Goal: Information Seeking & Learning: Learn about a topic

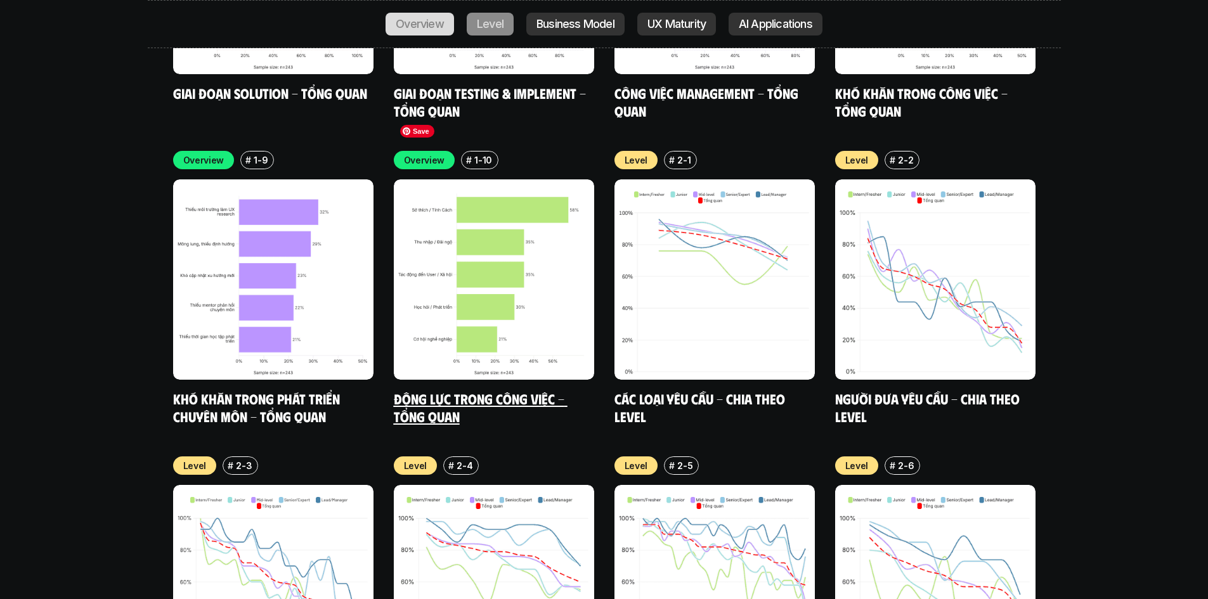
scroll to position [4326, 0]
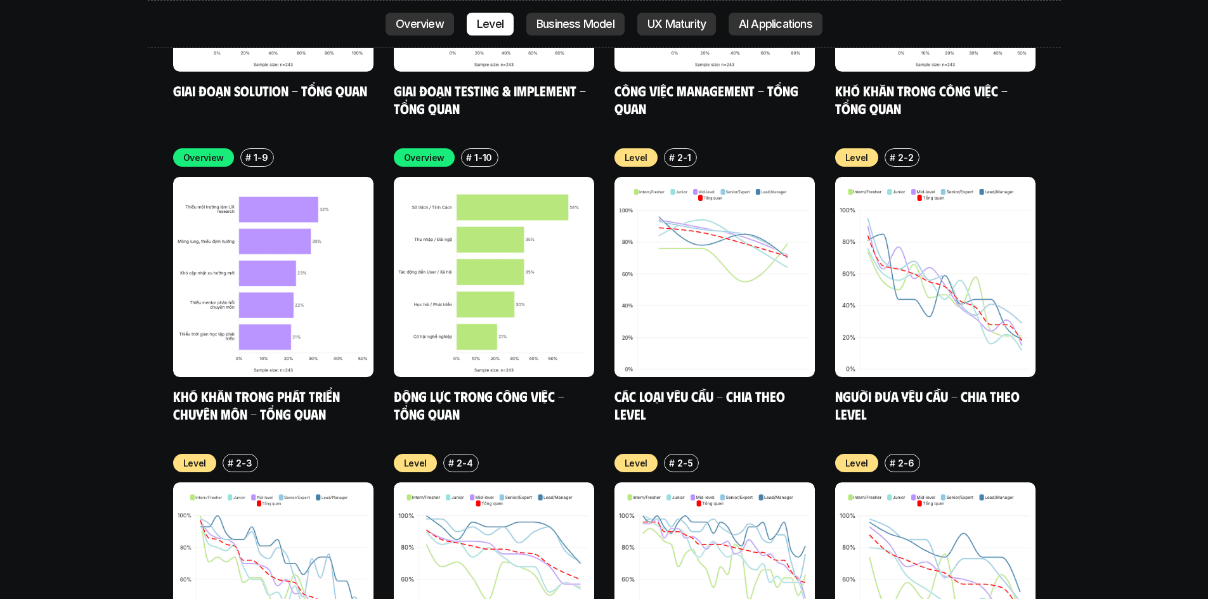
drag, startPoint x: 388, startPoint y: 336, endPoint x: 353, endPoint y: 382, distance: 58.0
click at [353, 382] on div "Overview # 1-9 Khó khăn trong phát triển chuyên môn - Tổng quan Overview # 1-10…" at bounding box center [604, 590] width 863 height 885
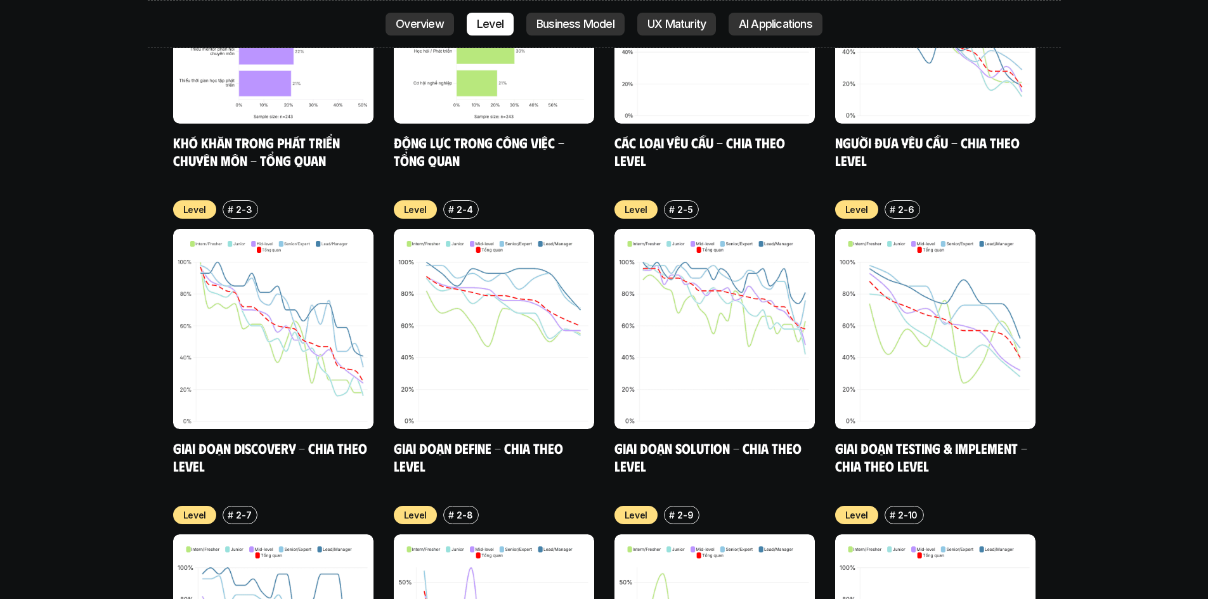
drag, startPoint x: 91, startPoint y: 326, endPoint x: 233, endPoint y: 344, distance: 142.6
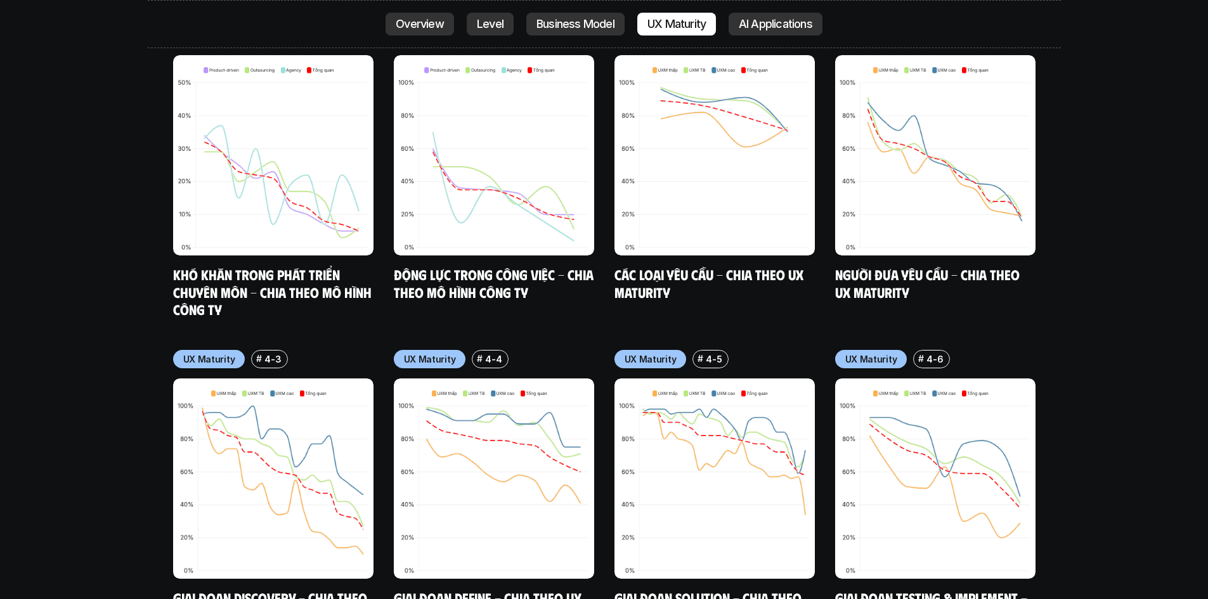
scroll to position [6102, 0]
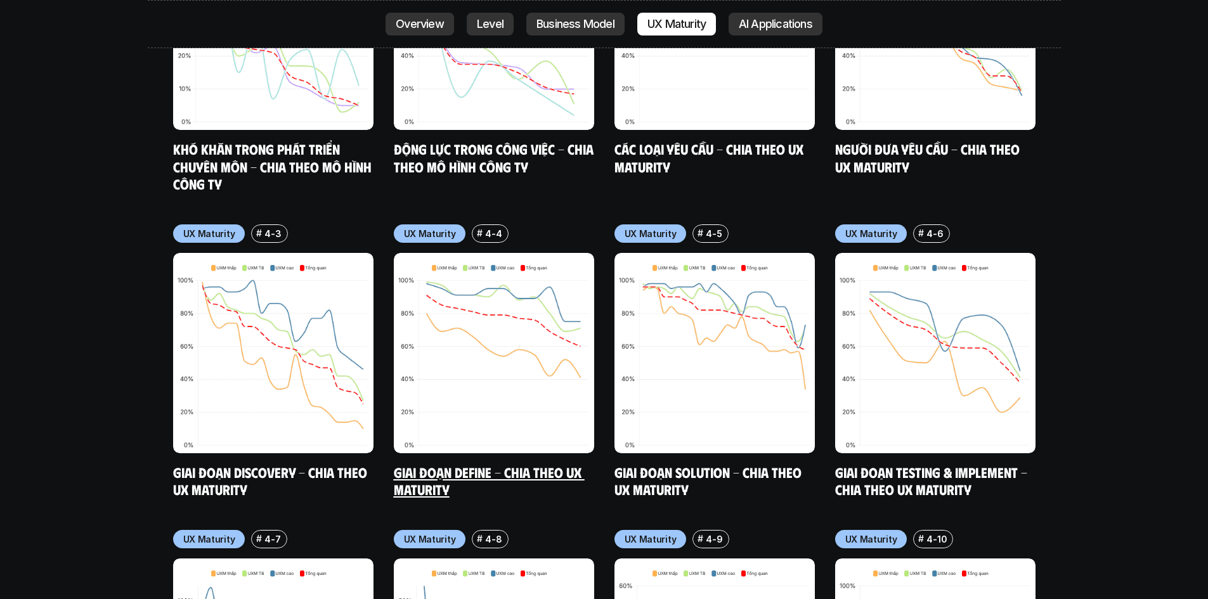
click at [479, 464] on link "Giai đoạn Define - Chia theo UX Maturity" at bounding box center [489, 481] width 191 height 35
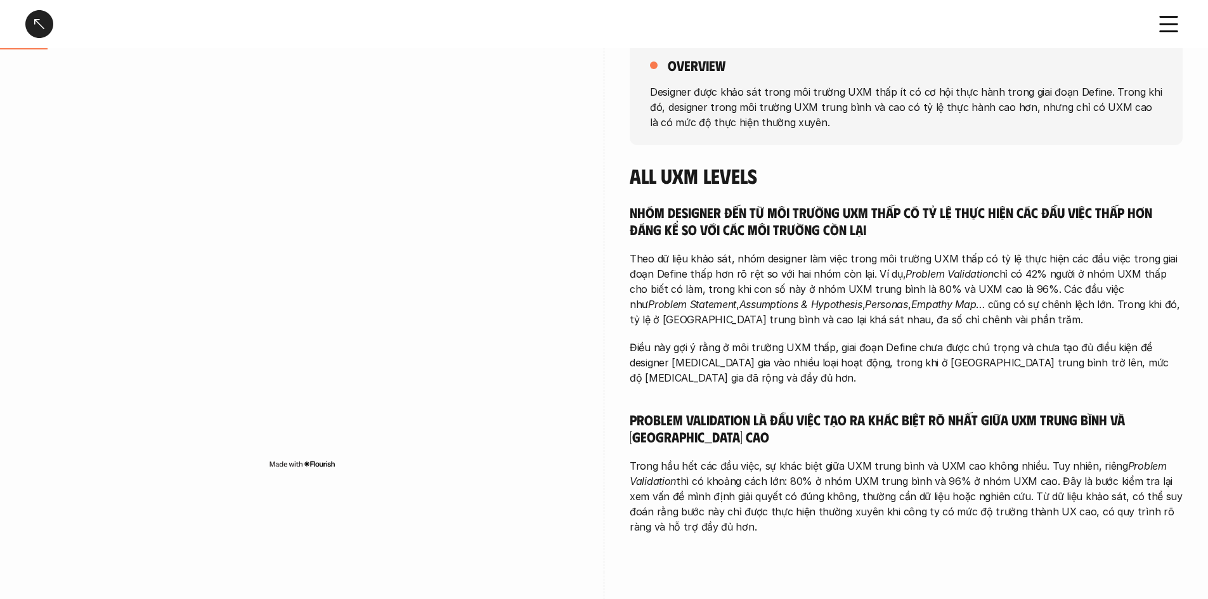
scroll to position [190, 0]
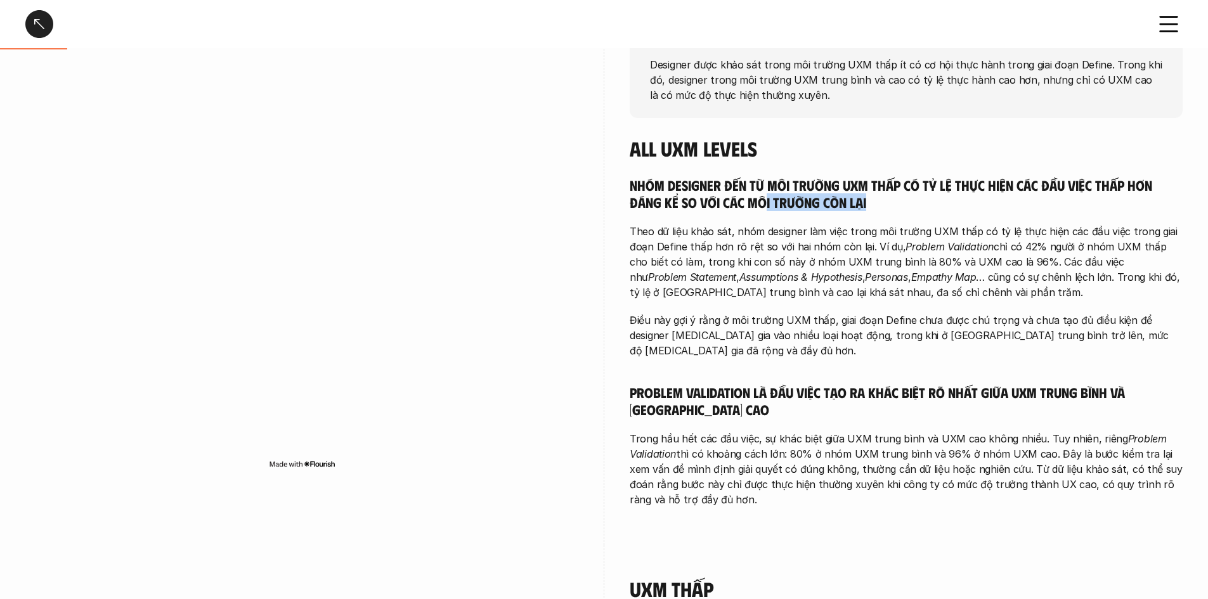
drag, startPoint x: 773, startPoint y: 217, endPoint x: 930, endPoint y: 212, distance: 156.8
click at [729, 212] on div "Nhóm designer đến từ môi trường UXM thấp có tỷ lệ thực hiện các đầu việc thấp h…" at bounding box center [906, 341] width 553 height 331
drag, startPoint x: 925, startPoint y: 230, endPoint x: 892, endPoint y: 226, distance: 33.3
click at [729, 230] on p "Theo dữ liệu khảo sát, nhóm designer làm việc trong môi trường UXM thấp có tỷ l…" at bounding box center [906, 262] width 553 height 76
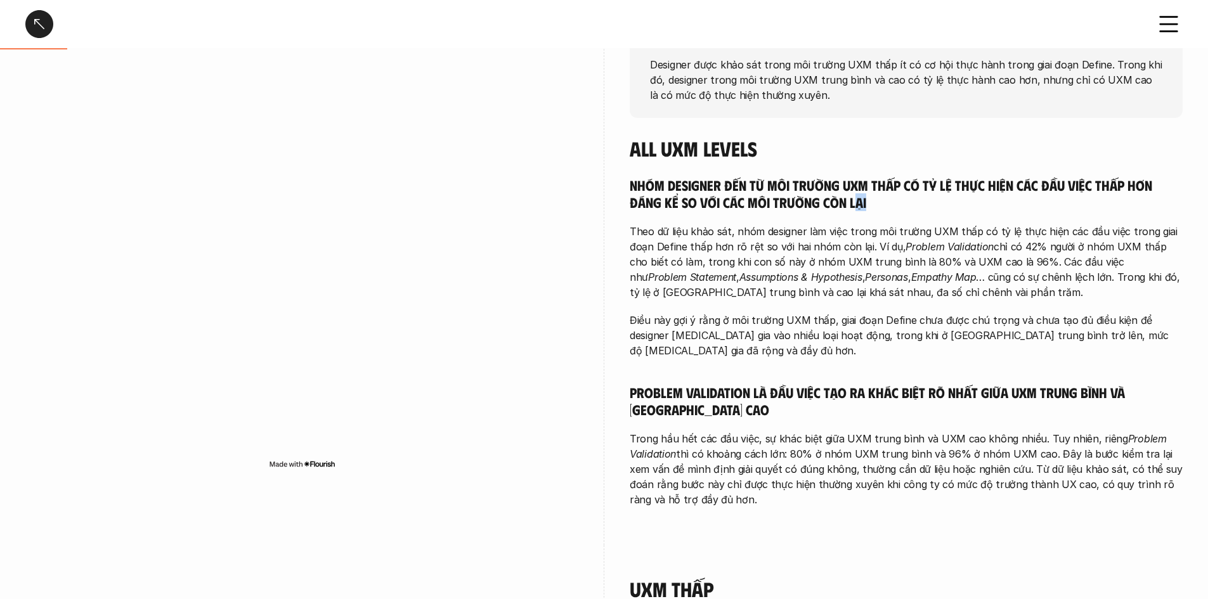
drag, startPoint x: 880, startPoint y: 211, endPoint x: 854, endPoint y: 207, distance: 26.3
click at [729, 207] on h5 "Nhóm designer đến từ môi trường UXM thấp có tỷ lệ thực hiện các đầu việc thấp h…" at bounding box center [906, 193] width 553 height 35
click at [729, 238] on p "Theo dữ liệu khảo sát, nhóm designer làm việc trong môi trường UXM thấp có tỷ l…" at bounding box center [906, 262] width 553 height 76
drag, startPoint x: 904, startPoint y: 234, endPoint x: 767, endPoint y: 232, distance: 137.0
click at [729, 234] on p "Theo dữ liệu khảo sát, nhóm designer làm việc trong môi trường UXM thấp có tỷ l…" at bounding box center [906, 262] width 553 height 76
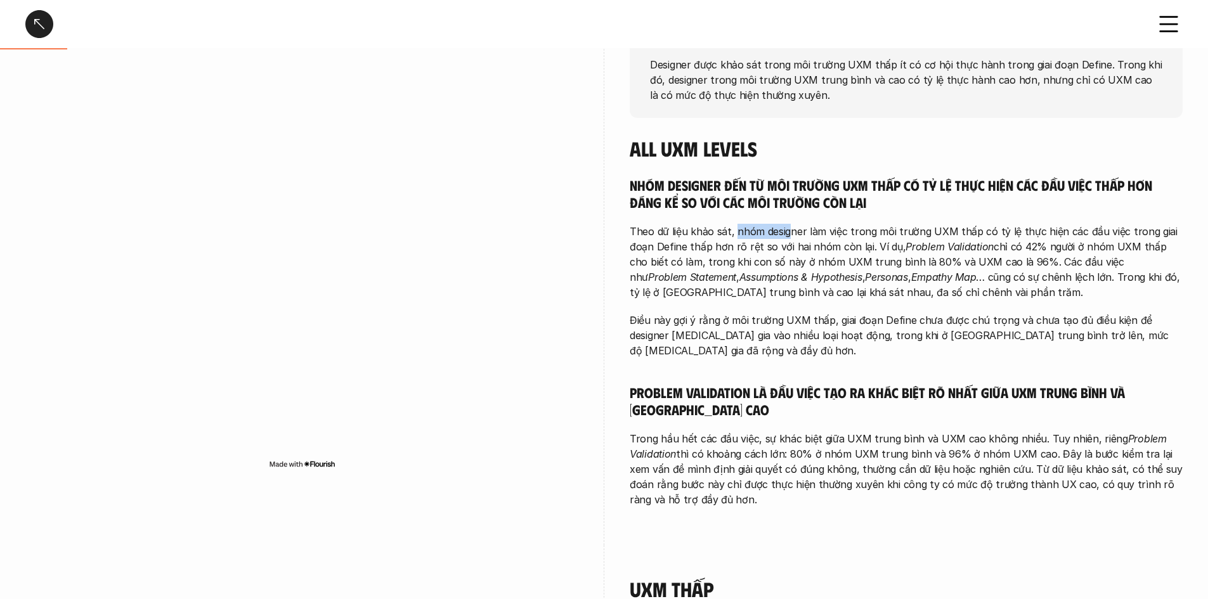
drag, startPoint x: 767, startPoint y: 232, endPoint x: 721, endPoint y: 232, distance: 46.3
click at [729, 232] on p "Theo dữ liệu khảo sát, nhóm designer làm việc trong môi trường UXM thấp có tỷ l…" at bounding box center [906, 262] width 553 height 76
drag, startPoint x: 721, startPoint y: 232, endPoint x: 904, endPoint y: 239, distance: 182.8
click at [729, 239] on p "Theo dữ liệu khảo sát, nhóm designer làm việc trong môi trường UXM thấp có tỷ l…" at bounding box center [906, 262] width 553 height 76
drag, startPoint x: 916, startPoint y: 241, endPoint x: 863, endPoint y: 258, distance: 55.8
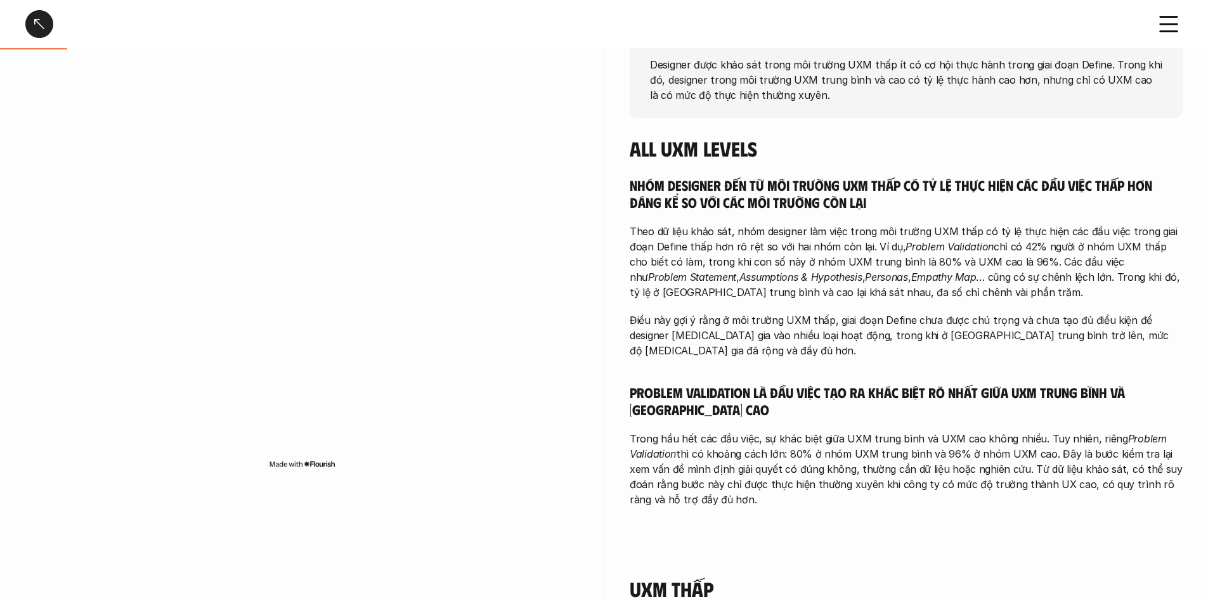
click at [729, 246] on em "Problem Validation" at bounding box center [950, 246] width 88 height 13
drag, startPoint x: 863, startPoint y: 258, endPoint x: 783, endPoint y: 259, distance: 79.9
click at [729, 259] on p "Theo dữ liệu khảo sát, nhóm designer làm việc trong môi trường UXM thấp có tỷ l…" at bounding box center [906, 262] width 553 height 76
click at [729, 261] on p "Theo dữ liệu khảo sát, nhóm designer làm việc trong môi trường UXM thấp có tỷ l…" at bounding box center [906, 262] width 553 height 76
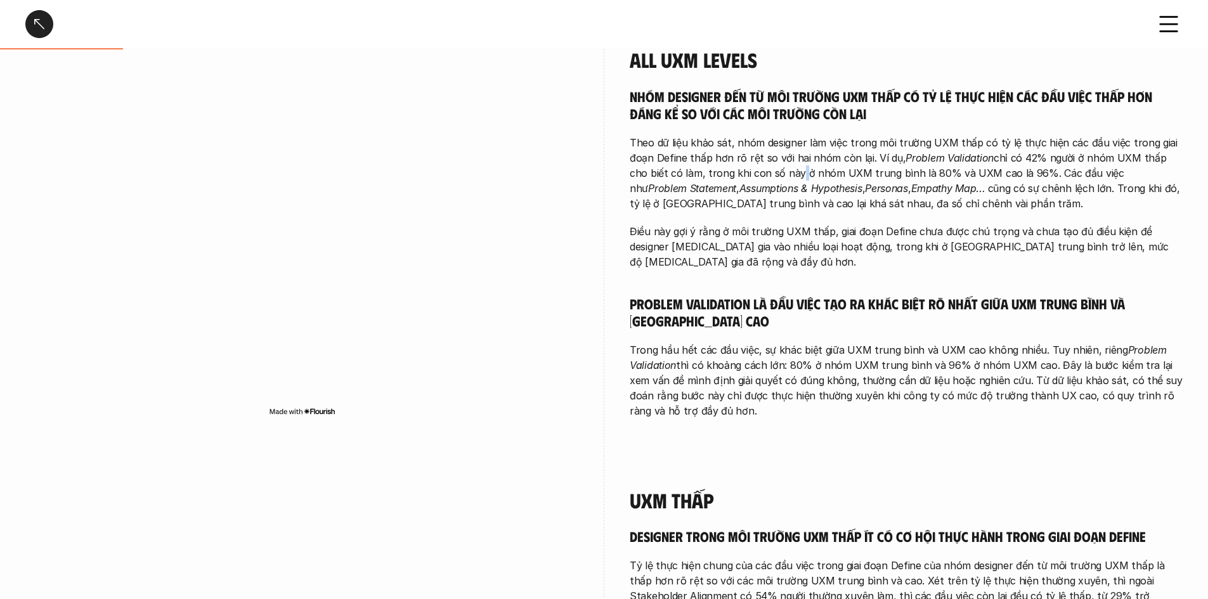
scroll to position [317, 0]
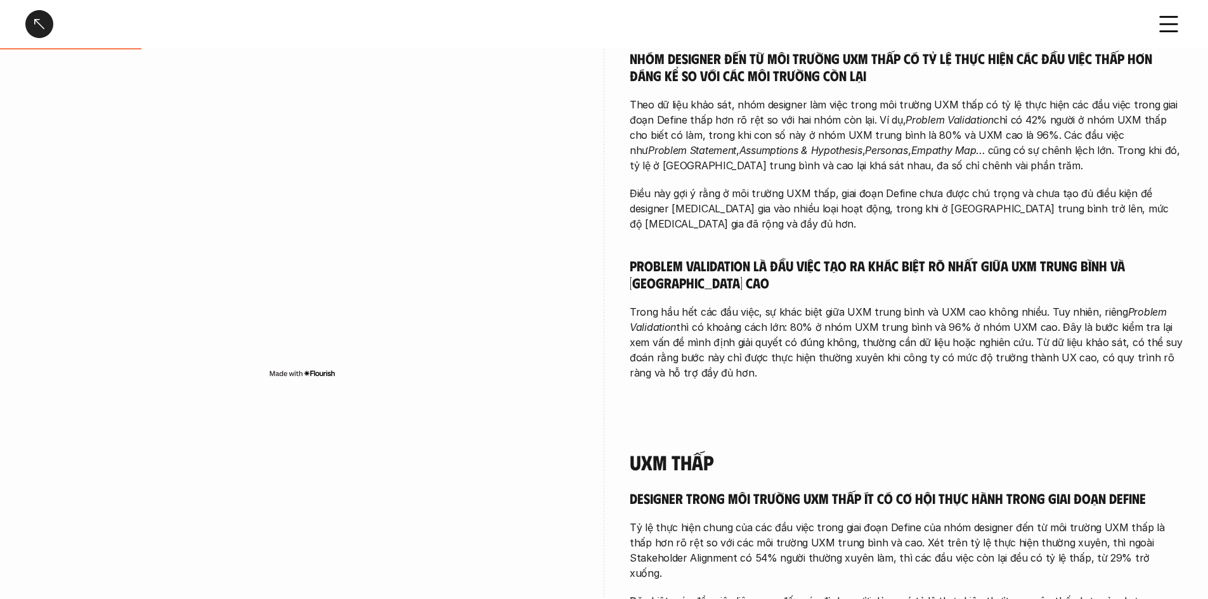
click at [729, 178] on div "Nhóm designer đến từ môi trường UXM thấp có tỷ lệ thực hiện các đầu việc thấp h…" at bounding box center [906, 214] width 553 height 331
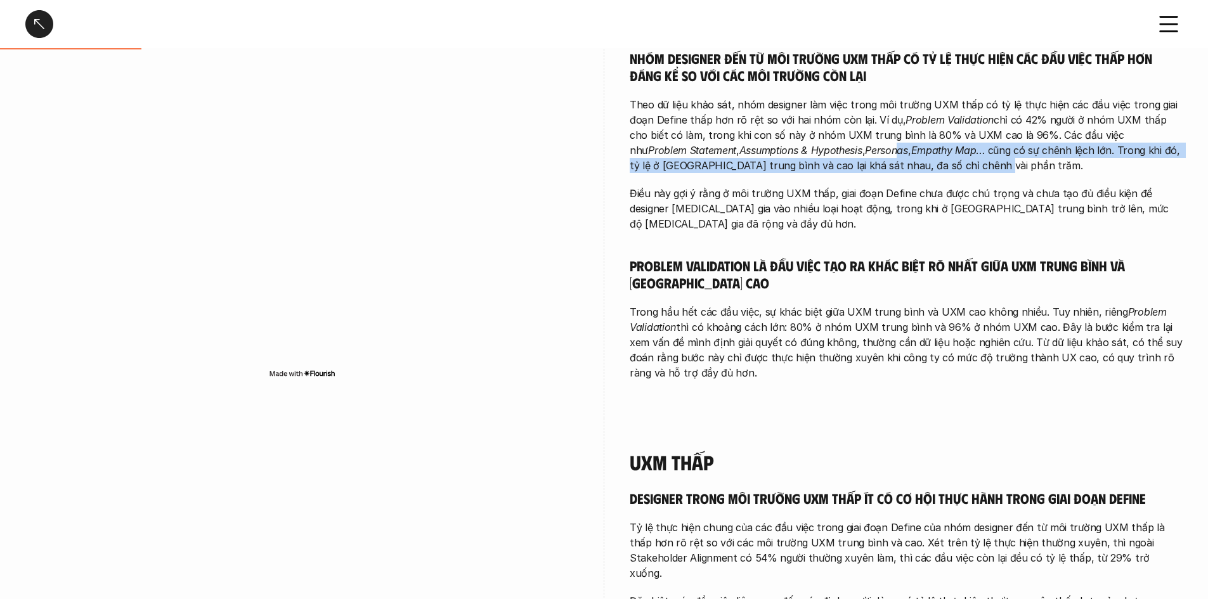
drag, startPoint x: 947, startPoint y: 167, endPoint x: 836, endPoint y: 150, distance: 112.3
click at [729, 150] on p "Theo dữ liệu khảo sát, nhóm designer làm việc trong môi trường UXM thấp có tỷ l…" at bounding box center [906, 135] width 553 height 76
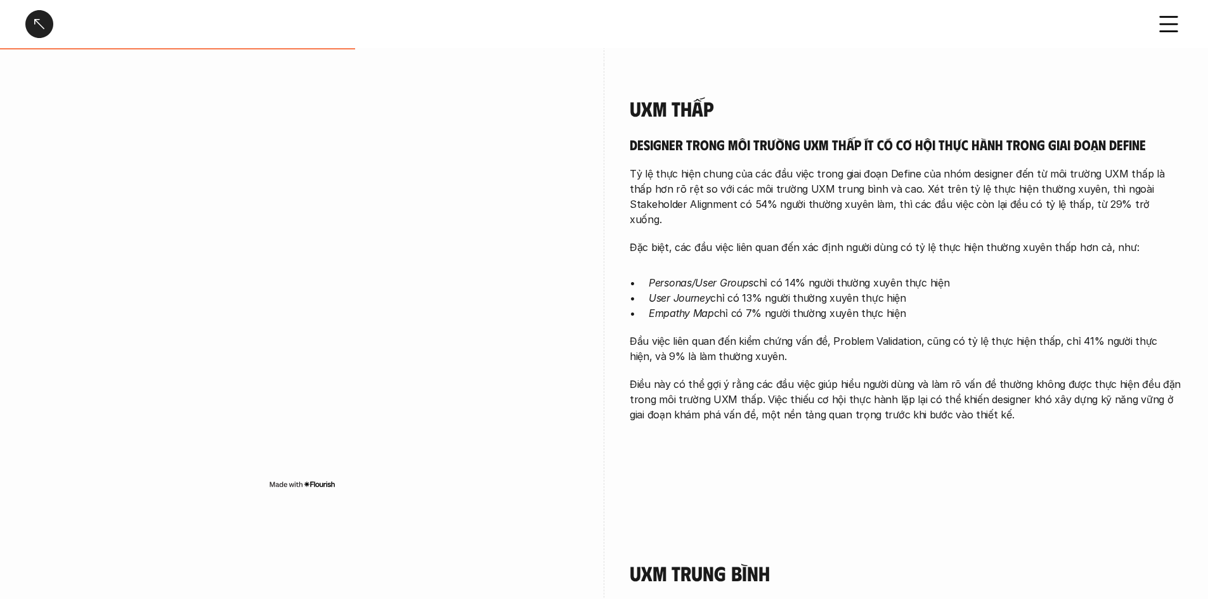
scroll to position [698, 0]
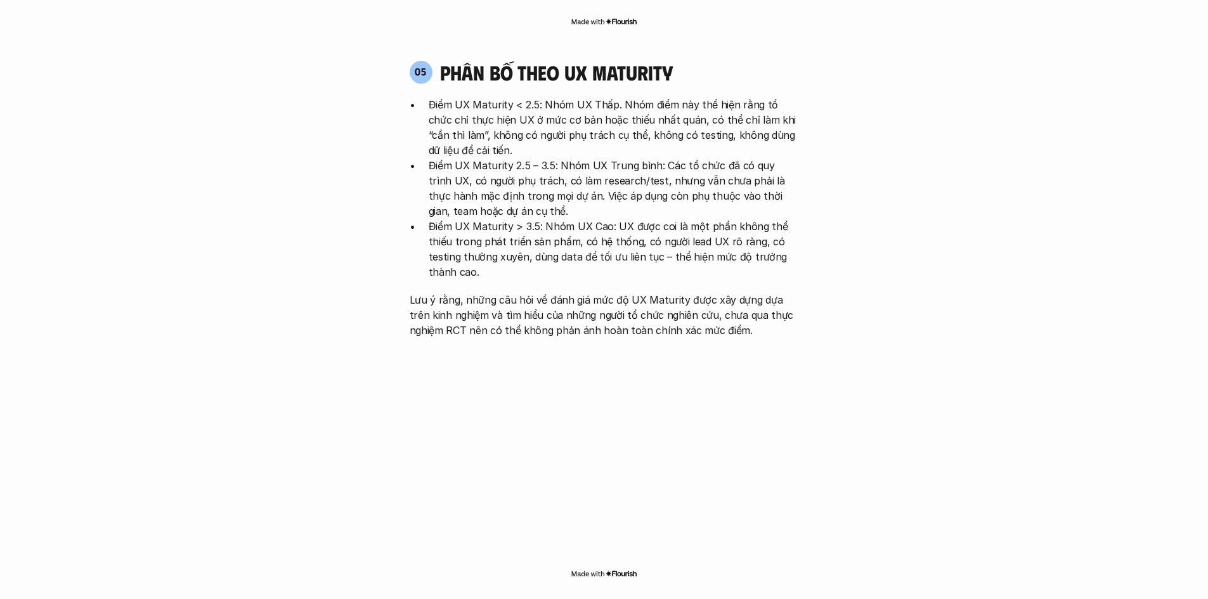
scroll to position [2899, 0]
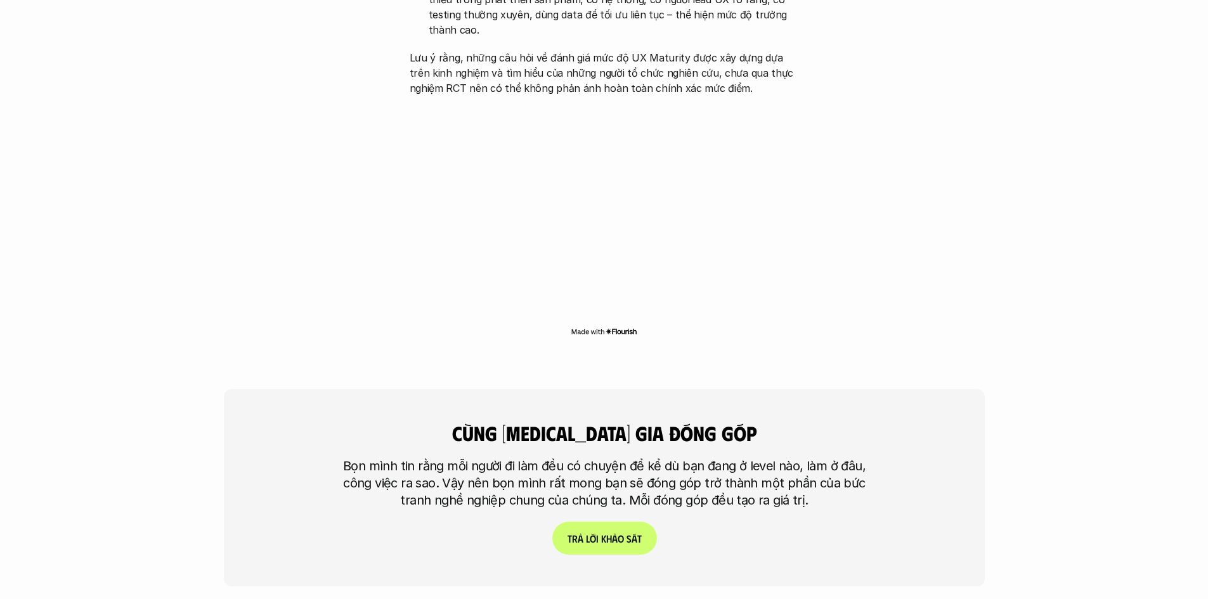
drag, startPoint x: 602, startPoint y: 306, endPoint x: 577, endPoint y: 304, distance: 25.5
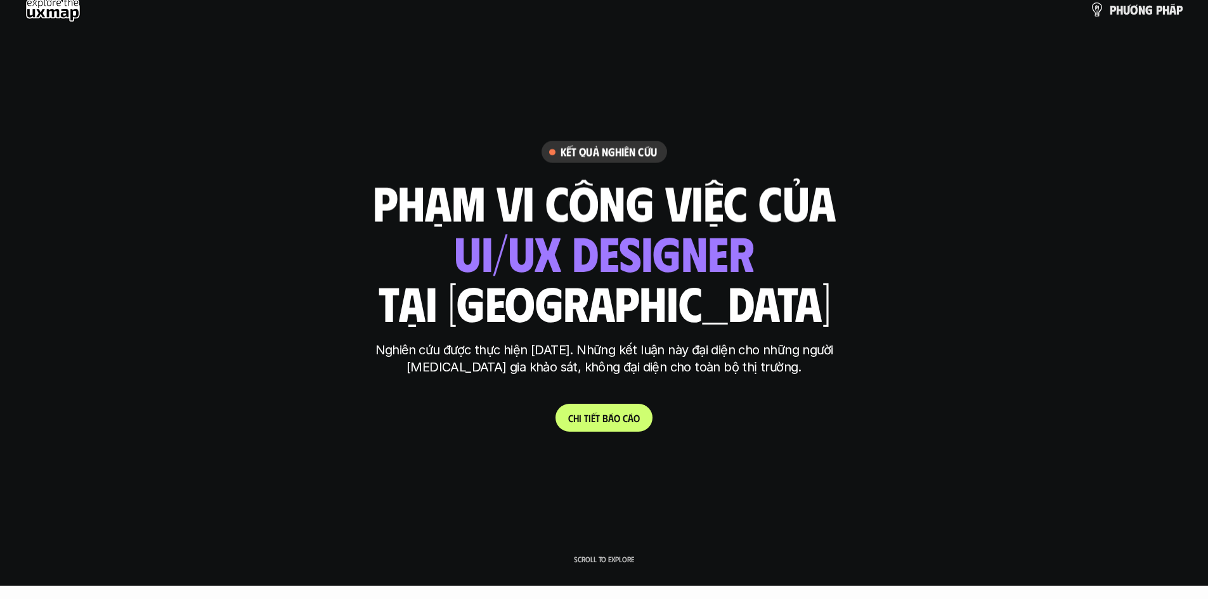
scroll to position [0, 0]
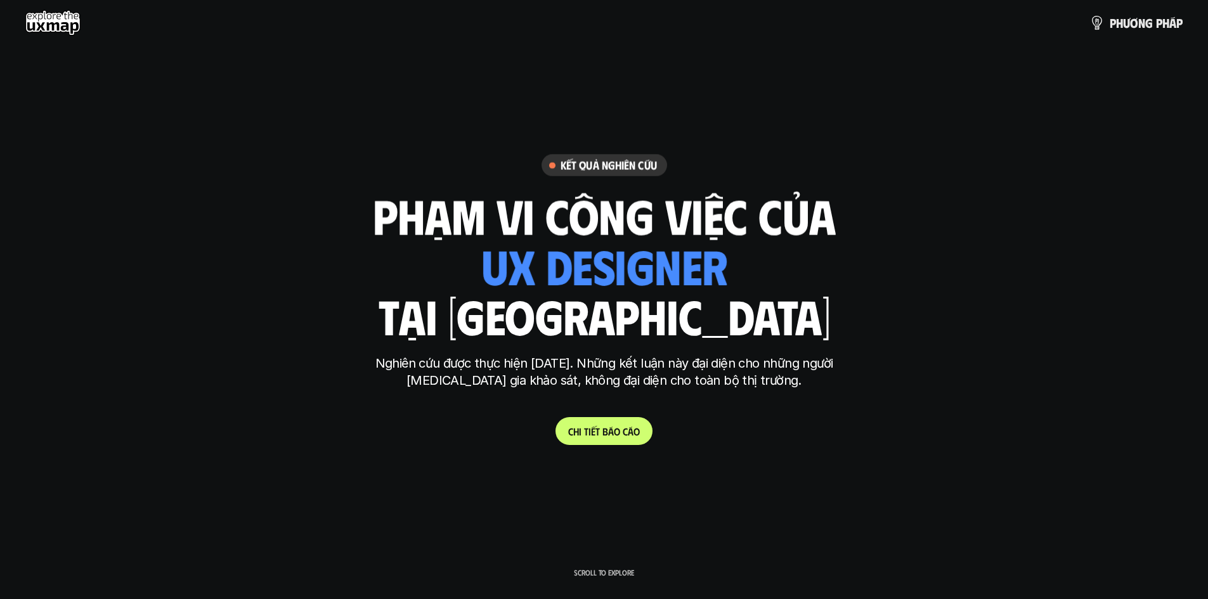
click at [610, 274] on div "ui designer ui/ux designer product designer UX designer ui designer" at bounding box center [604, 266] width 246 height 52
click at [729, 308] on div "phạm vi công việc của ui designer ui/ux designer product designer [DEMOGRAPHIC_…" at bounding box center [604, 266] width 463 height 148
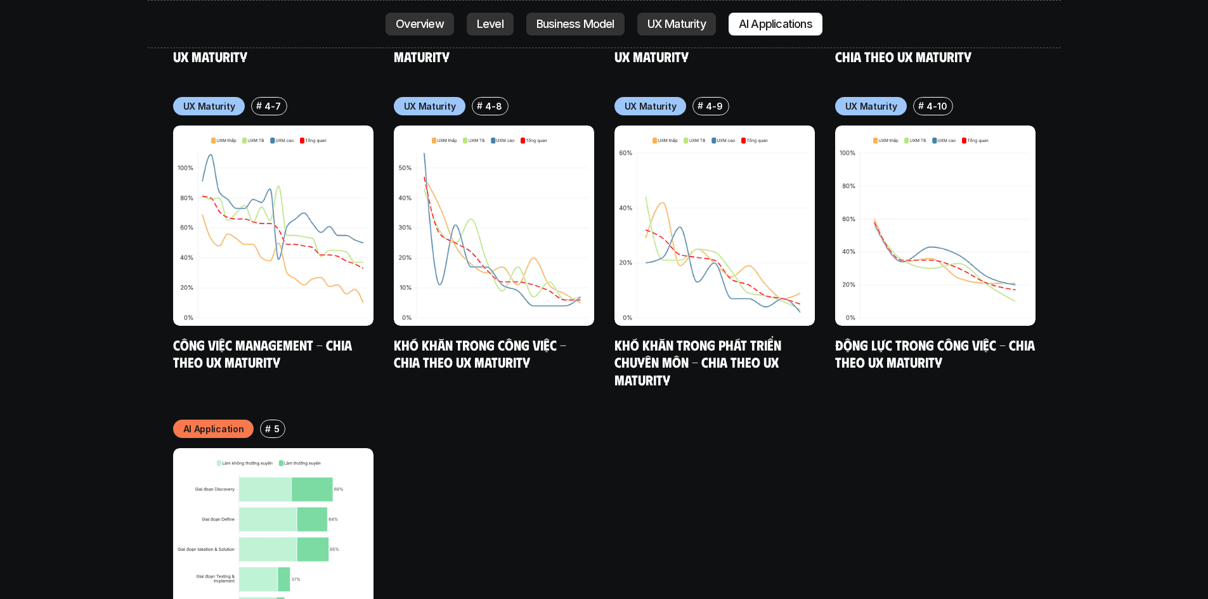
scroll to position [6533, 0]
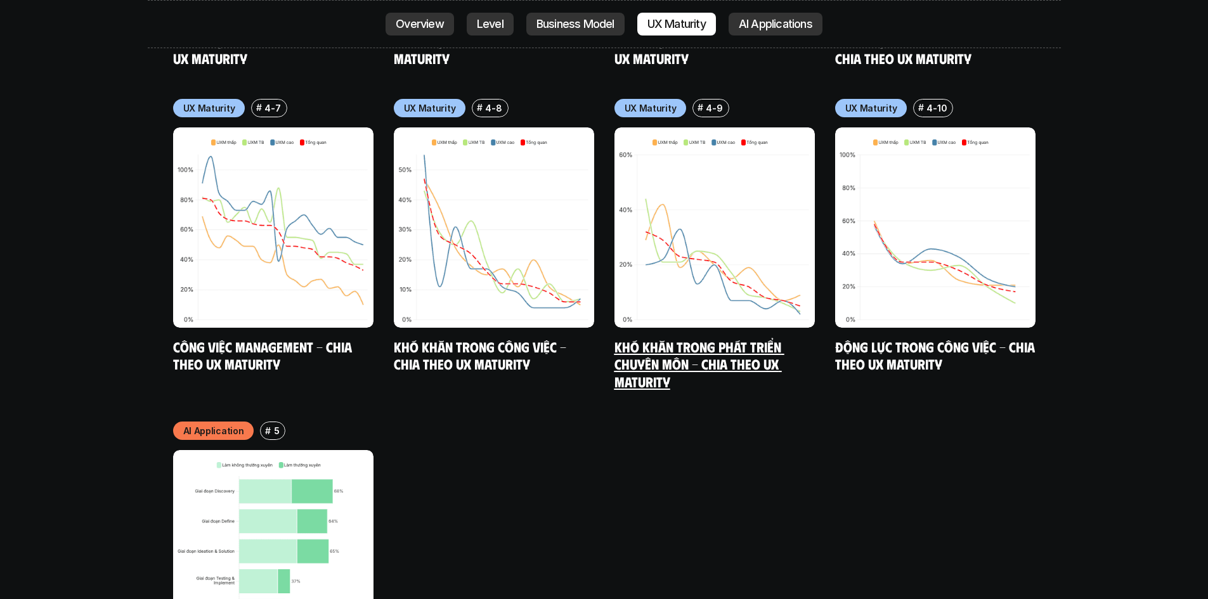
click at [658, 338] on link "Khó khăn trong phát triển chuyên môn - Chia theo UX Maturity" at bounding box center [700, 364] width 170 height 52
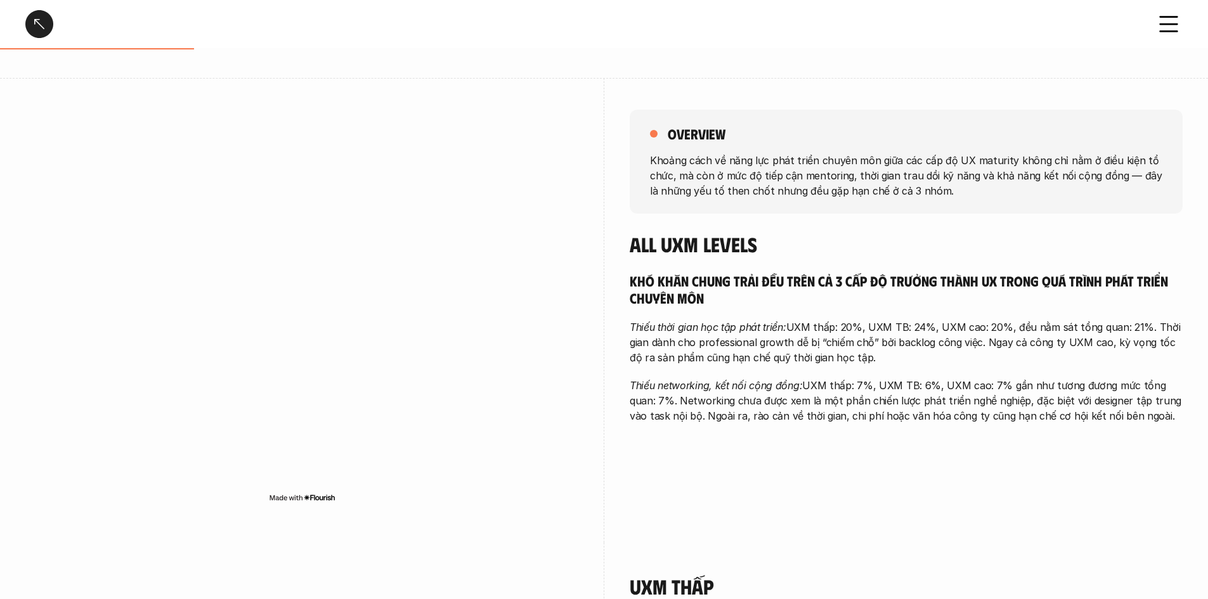
scroll to position [127, 0]
click at [726, 296] on h5 "Khó khăn chung trải đều trên cả 3 cấp độ trưởng thành UX trong quá trình phát t…" at bounding box center [906, 290] width 553 height 35
drag, startPoint x: 824, startPoint y: 327, endPoint x: 887, endPoint y: 328, distance: 63.4
click at [729, 327] on p "Thiếu thời gian học tập phát triển: UXM thấp: 20%, UXM TB: 24%, UXM cao: 20%, đ…" at bounding box center [906, 344] width 553 height 46
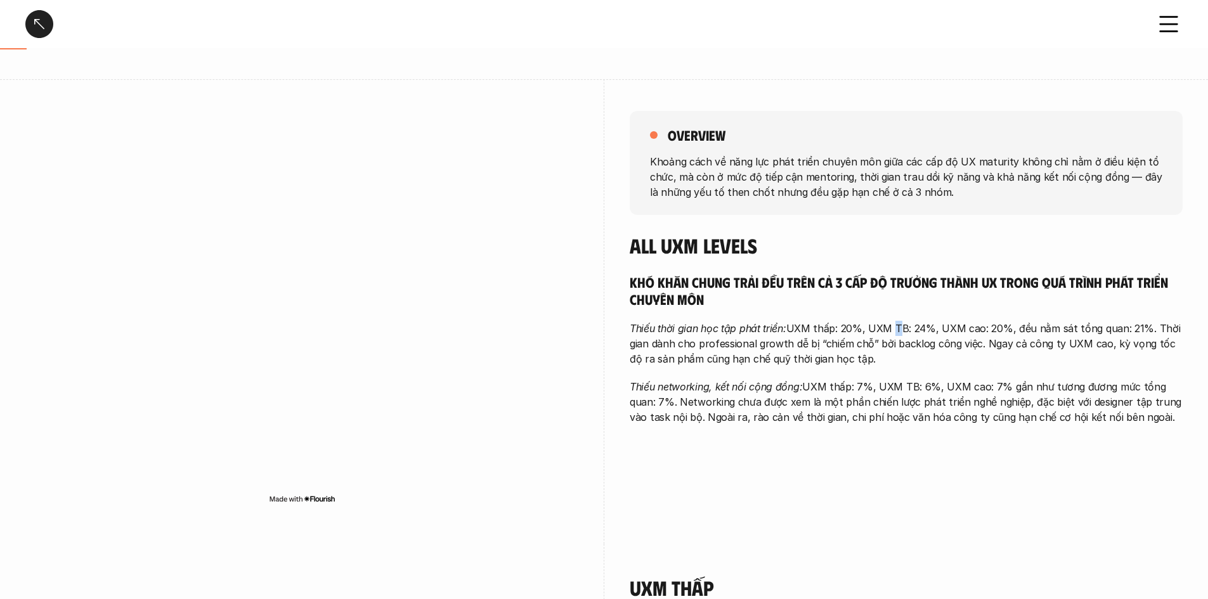
click at [729, 327] on p "Thiếu thời gian học tập phát triển: UXM thấp: 20%, UXM TB: 24%, UXM cao: 20%, đ…" at bounding box center [906, 344] width 553 height 46
click at [729, 325] on p "Thiếu thời gian học tập phát triển: UXM thấp: 20%, UXM TB: 24%, UXM cao: 20%, đ…" at bounding box center [906, 344] width 553 height 46
drag, startPoint x: 947, startPoint y: 327, endPoint x: 953, endPoint y: 327, distance: 6.4
click at [729, 327] on p "Thiếu thời gian học tập phát triển: UXM thấp: 20%, UXM TB: 24%, UXM cao: 20%, đ…" at bounding box center [906, 344] width 553 height 46
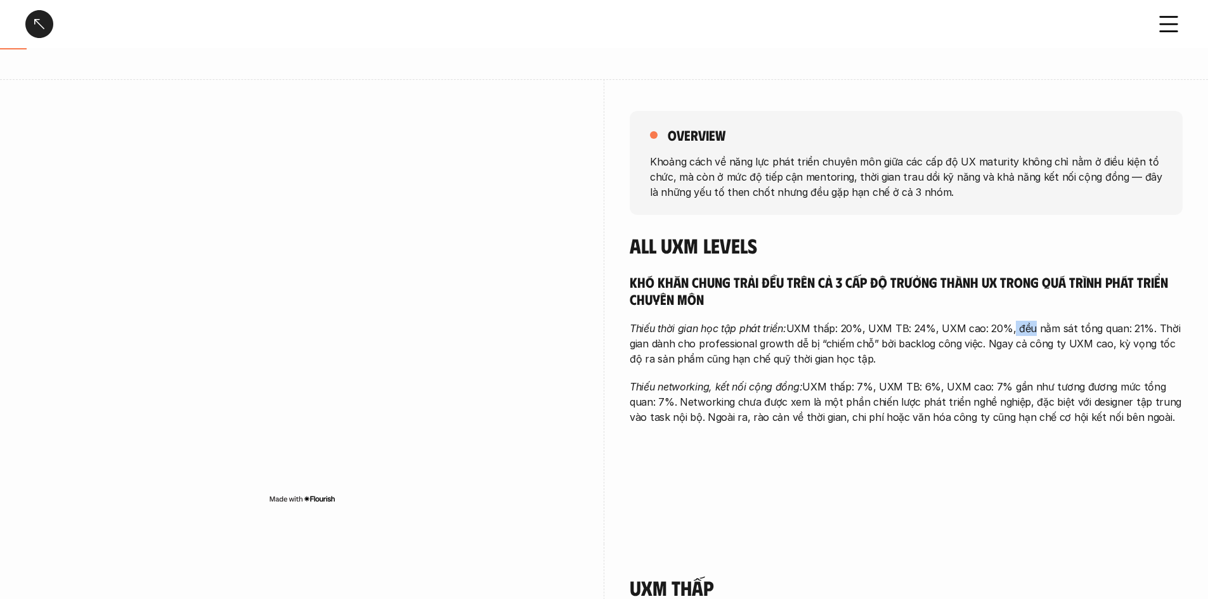
drag, startPoint x: 1022, startPoint y: 328, endPoint x: 1042, endPoint y: 329, distance: 20.3
click at [729, 329] on p "Thiếu thời gian học tập phát triển: UXM thấp: 20%, UXM TB: 24%, UXM cao: 20%, đ…" at bounding box center [906, 344] width 553 height 46
drag, startPoint x: 936, startPoint y: 334, endPoint x: 899, endPoint y: 332, distance: 36.9
click at [729, 334] on p "Thiếu thời gian học tập phát triển: UXM thấp: 20%, UXM TB: 24%, UXM cao: 20%, đ…" at bounding box center [906, 344] width 553 height 46
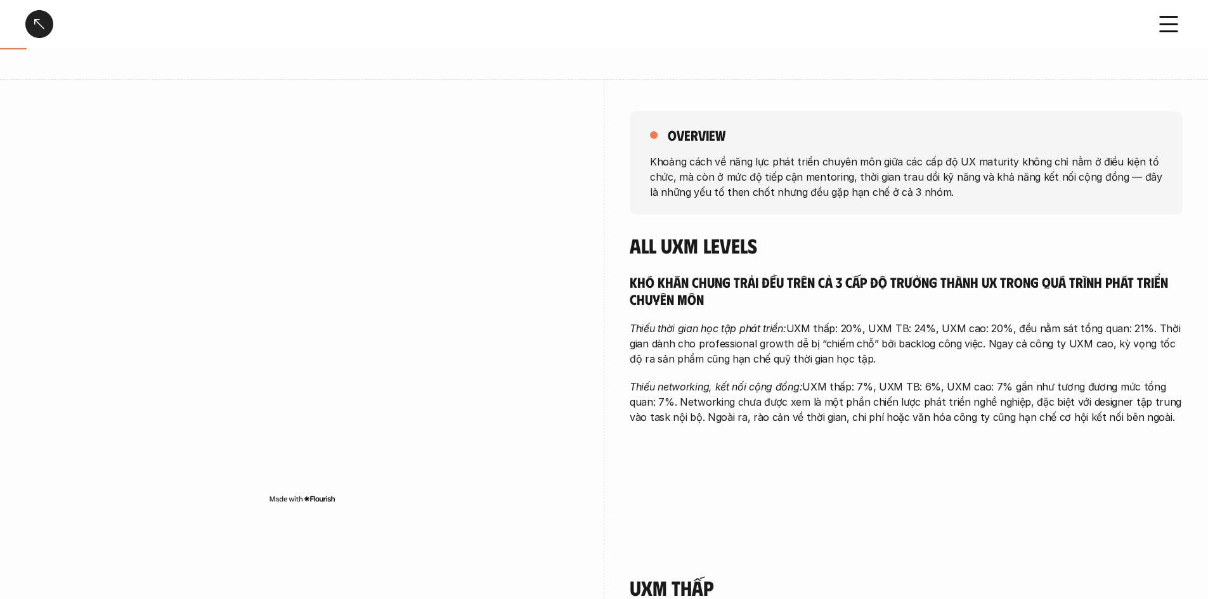
click at [729, 332] on p "Thiếu thời gian học tập phát triển: UXM thấp: 20%, UXM TB: 24%, UXM cao: 20%, đ…" at bounding box center [906, 344] width 553 height 46
click at [729, 320] on div "Khó khăn chung trải đều trên cả 3 cấp độ trưởng thành UX trong quá trình phát t…" at bounding box center [906, 349] width 553 height 152
click at [729, 318] on div "Khó khăn chung trải đều trên cả 3 cấp độ trưởng thành UX trong quá trình phát t…" at bounding box center [906, 349] width 553 height 152
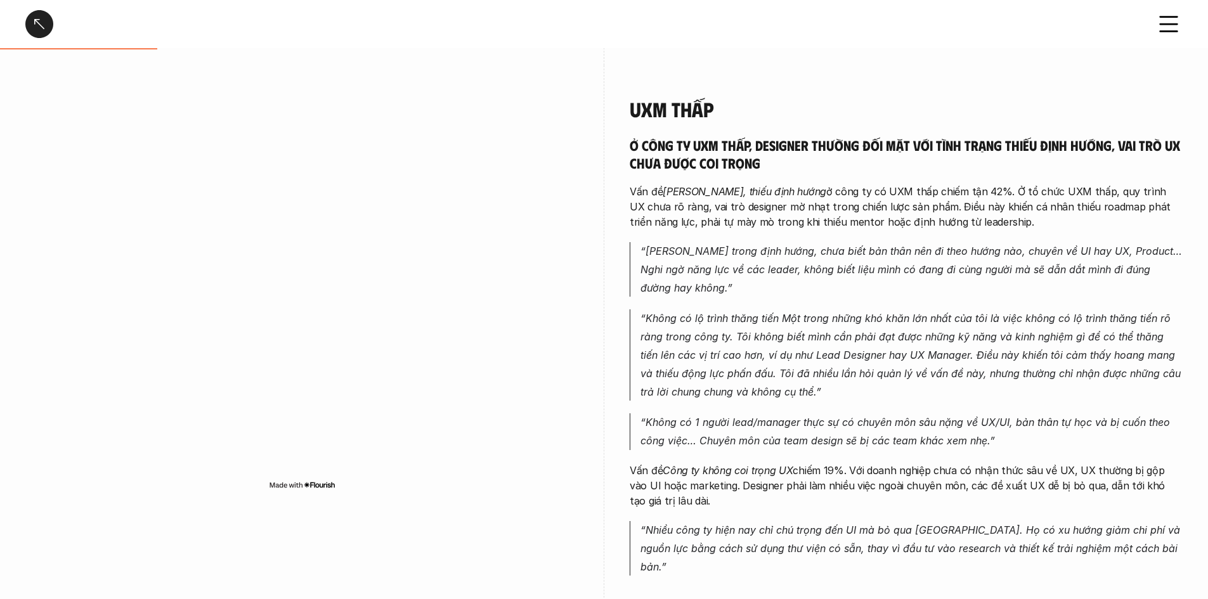
scroll to position [761, 0]
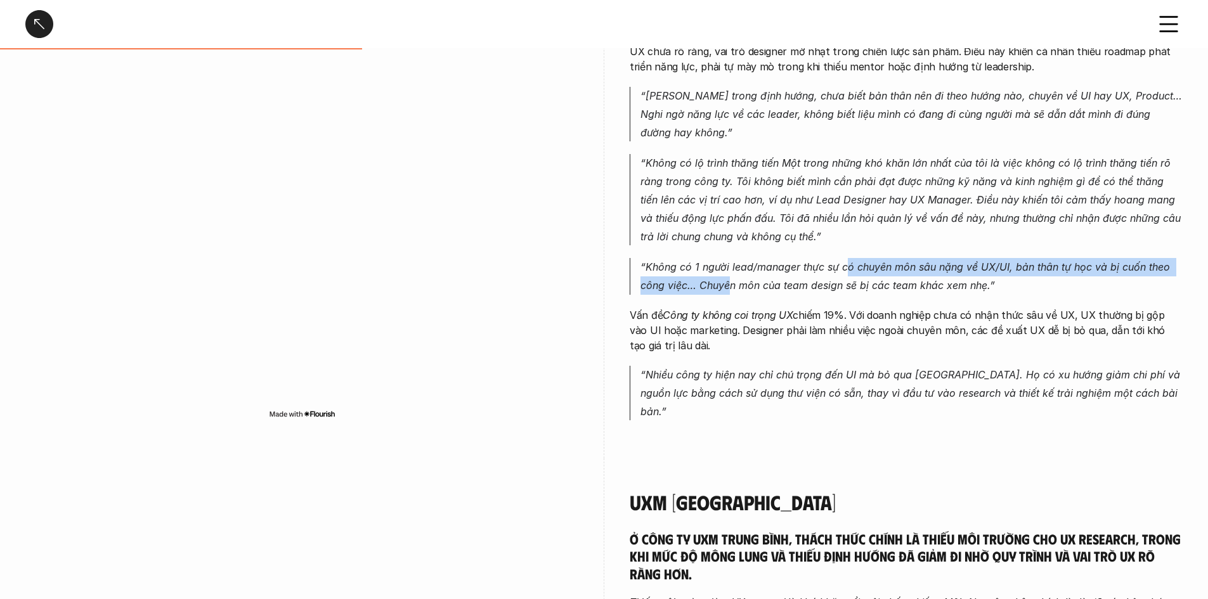
drag, startPoint x: 818, startPoint y: 280, endPoint x: 719, endPoint y: 280, distance: 98.9
click at [723, 280] on p "“Không có 1 người lead/manager thực sự có chuyên môn sâu nặng về UX/UI, bản thâ…" at bounding box center [912, 276] width 542 height 37
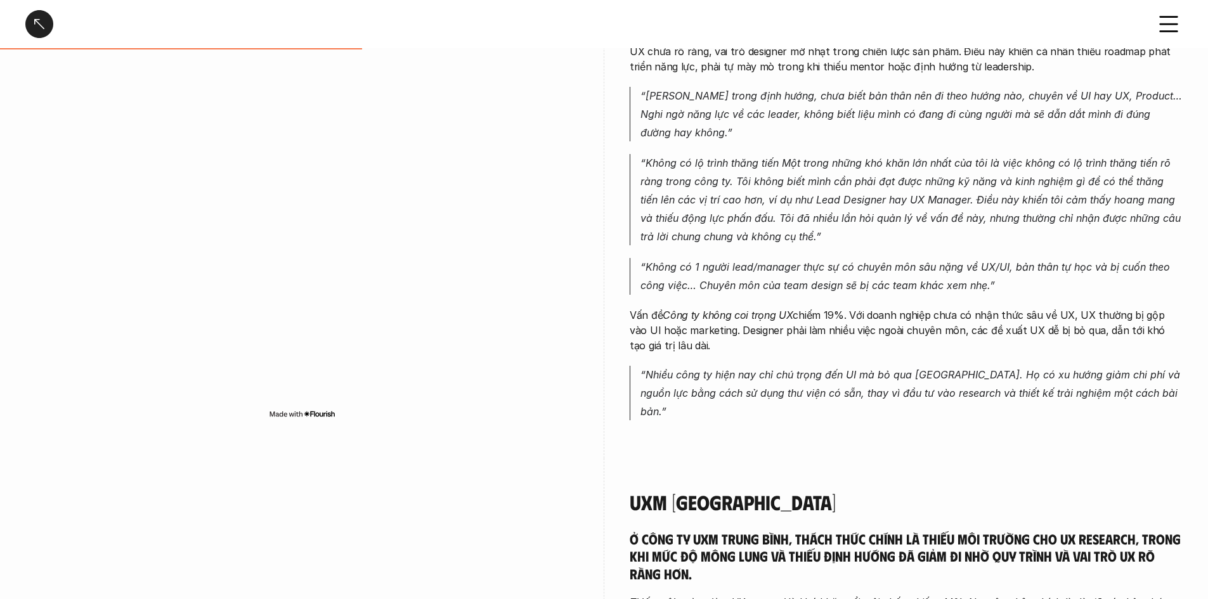
click at [729, 271] on em "“Không có 1 người lead/manager thực sự có chuyên môn sâu nặng về UX/UI, bản thâ…" at bounding box center [907, 276] width 533 height 31
drag, startPoint x: 832, startPoint y: 271, endPoint x: 903, endPoint y: 268, distance: 71.7
click at [729, 269] on em "“Không có 1 người lead/manager thực sự có chuyên môn sâu nặng về UX/UI, bản thâ…" at bounding box center [907, 276] width 533 height 31
click at [729, 268] on em "“Không có 1 người lead/manager thực sự có chuyên môn sâu nặng về UX/UI, bản thâ…" at bounding box center [907, 276] width 533 height 31
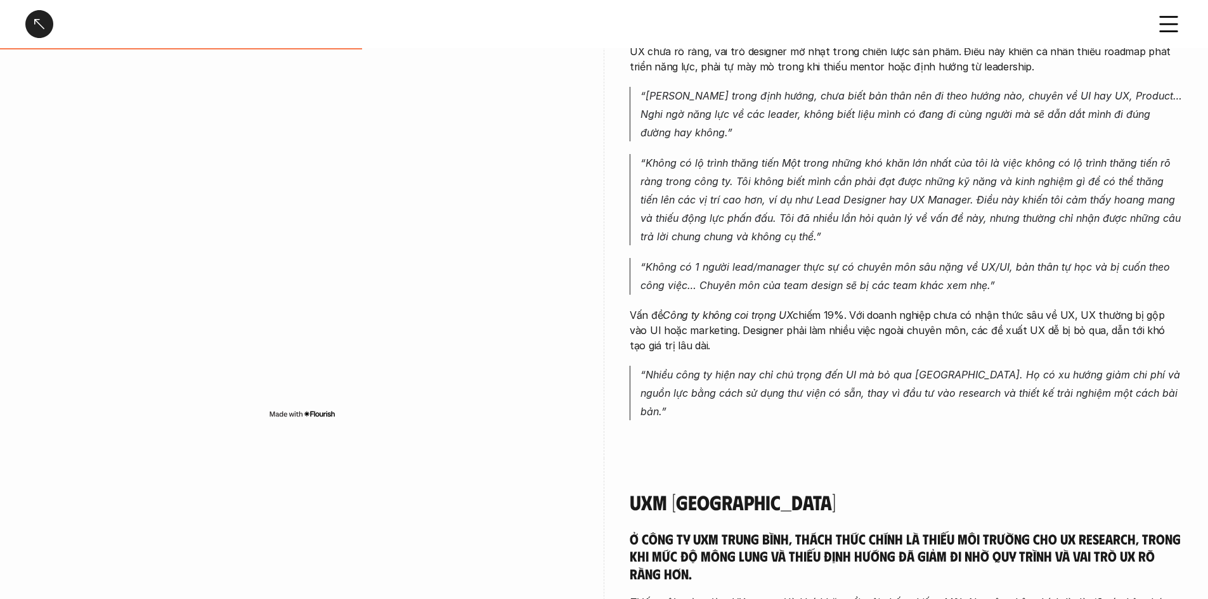
drag, startPoint x: 924, startPoint y: 270, endPoint x: 960, endPoint y: 275, distance: 36.5
click at [729, 272] on em "“Không có 1 người lead/manager thực sự có chuyên môn sâu nặng về UX/UI, bản thâ…" at bounding box center [907, 276] width 533 height 31
drag, startPoint x: 960, startPoint y: 275, endPoint x: 1017, endPoint y: 278, distance: 57.2
click at [729, 275] on p "“Không có 1 người lead/manager thực sự có chuyên môn sâu nặng về UX/UI, bản thâ…" at bounding box center [912, 276] width 542 height 37
click at [729, 278] on p "“Không có 1 người lead/manager thực sự có chuyên môn sâu nặng về UX/UI, bản thâ…" at bounding box center [912, 276] width 542 height 37
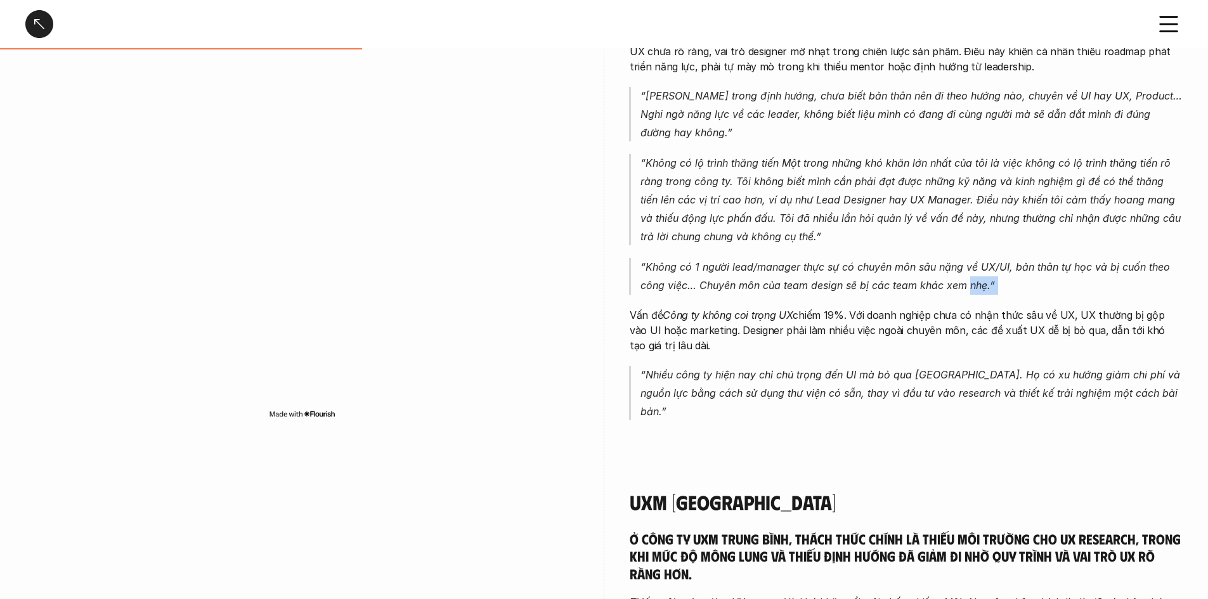
drag, startPoint x: 1014, startPoint y: 279, endPoint x: 972, endPoint y: 278, distance: 41.9
click at [729, 279] on p "“Không có 1 người lead/manager thực sự có chuyên môn sâu nặng về UX/UI, bản thâ…" at bounding box center [912, 276] width 542 height 37
click at [729, 278] on p "“Không có 1 người lead/manager thực sự có chuyên môn sâu nặng về UX/UI, bản thâ…" at bounding box center [912, 276] width 542 height 37
click at [729, 277] on p "“Không có 1 người lead/manager thực sự có chuyên môn sâu nặng về UX/UI, bản thâ…" at bounding box center [912, 276] width 542 height 37
drag, startPoint x: 1002, startPoint y: 285, endPoint x: 883, endPoint y: 277, distance: 119.5
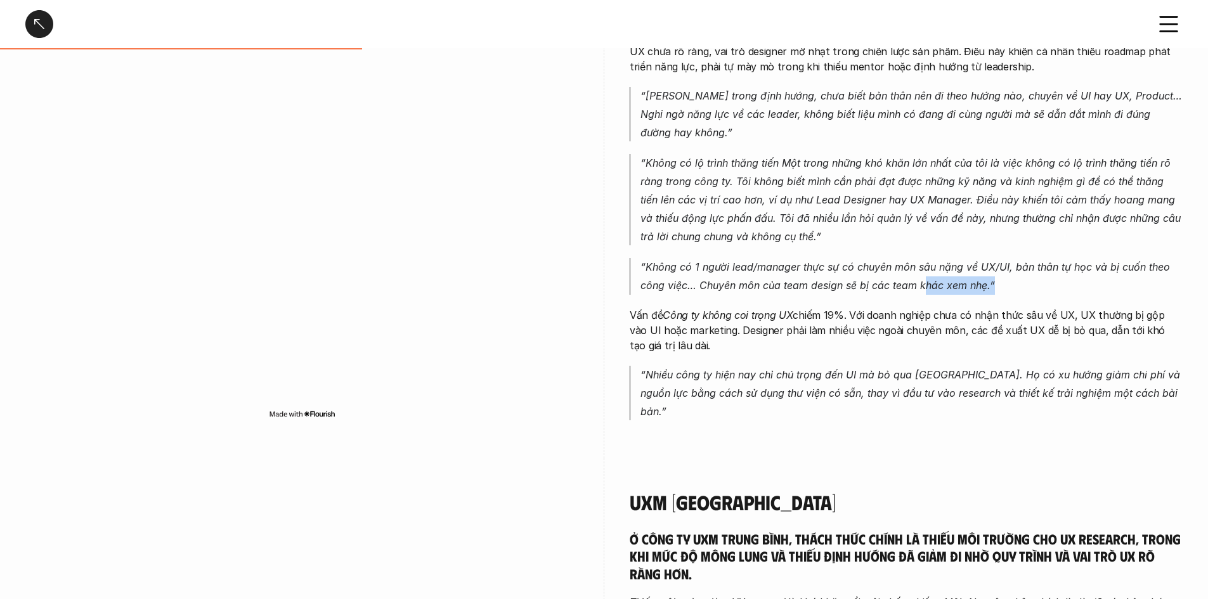
click at [729, 278] on p "“Không có 1 người lead/manager thực sự có chuyên môn sâu nặng về UX/UI, bản thâ…" at bounding box center [912, 276] width 542 height 37
drag, startPoint x: 883, startPoint y: 277, endPoint x: 869, endPoint y: 280, distance: 14.2
click at [729, 279] on p "“Không có 1 người lead/manager thực sự có chuyên môn sâu nặng về UX/UI, bản thâ…" at bounding box center [912, 276] width 542 height 37
drag, startPoint x: 830, startPoint y: 280, endPoint x: 755, endPoint y: 282, distance: 74.9
click at [729, 282] on em "“Không có 1 người lead/manager thực sự có chuyên môn sâu nặng về UX/UI, bản thâ…" at bounding box center [907, 276] width 533 height 31
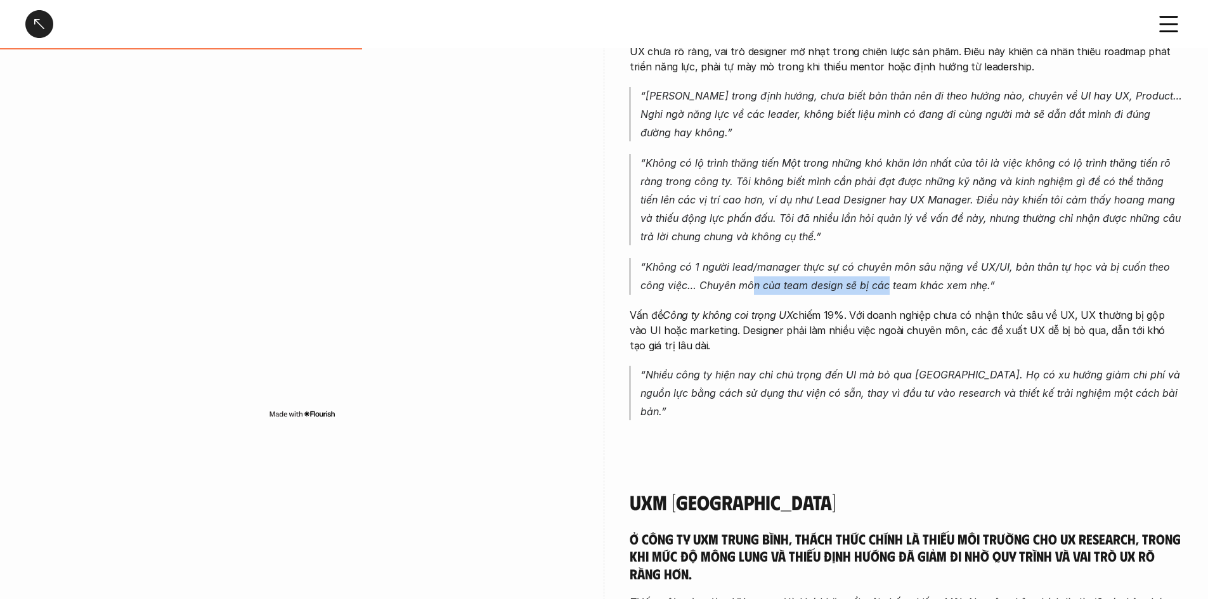
drag, startPoint x: 754, startPoint y: 282, endPoint x: 905, endPoint y: 280, distance: 151.6
click at [729, 283] on em "“Không có 1 người lead/manager thực sự có chuyên môn sâu nặng về UX/UI, bản thâ…" at bounding box center [907, 276] width 533 height 31
drag, startPoint x: 905, startPoint y: 280, endPoint x: 918, endPoint y: 282, distance: 12.8
click at [729, 280] on em "“Không có 1 người lead/manager thực sự có chuyên môn sâu nặng về UX/UI, bản thâ…" at bounding box center [907, 276] width 533 height 31
click at [729, 282] on em "“Không có 1 người lead/manager thực sự có chuyên môn sâu nặng về UX/UI, bản thâ…" at bounding box center [907, 276] width 533 height 31
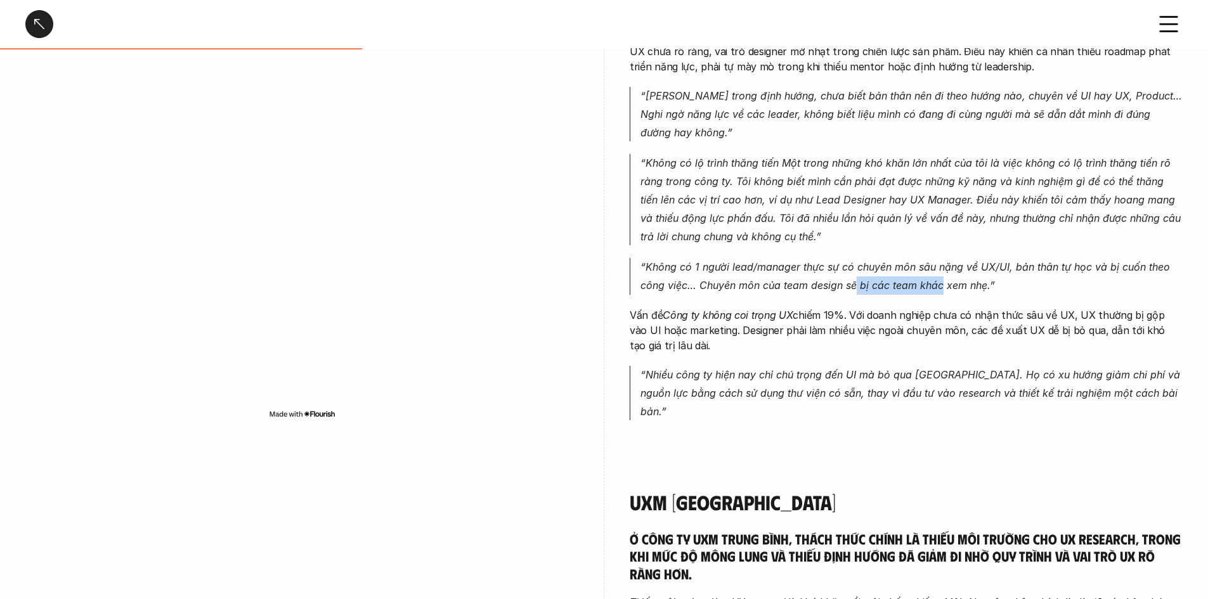
drag, startPoint x: 868, startPoint y: 285, endPoint x: 905, endPoint y: 285, distance: 37.4
click at [729, 284] on em "“Không có 1 người lead/manager thực sự có chuyên môn sâu nặng về UX/UI, bản thâ…" at bounding box center [907, 276] width 533 height 31
click at [729, 287] on em "“Không có 1 người lead/manager thực sự có chuyên môn sâu nặng về UX/UI, bản thâ…" at bounding box center [907, 276] width 533 height 31
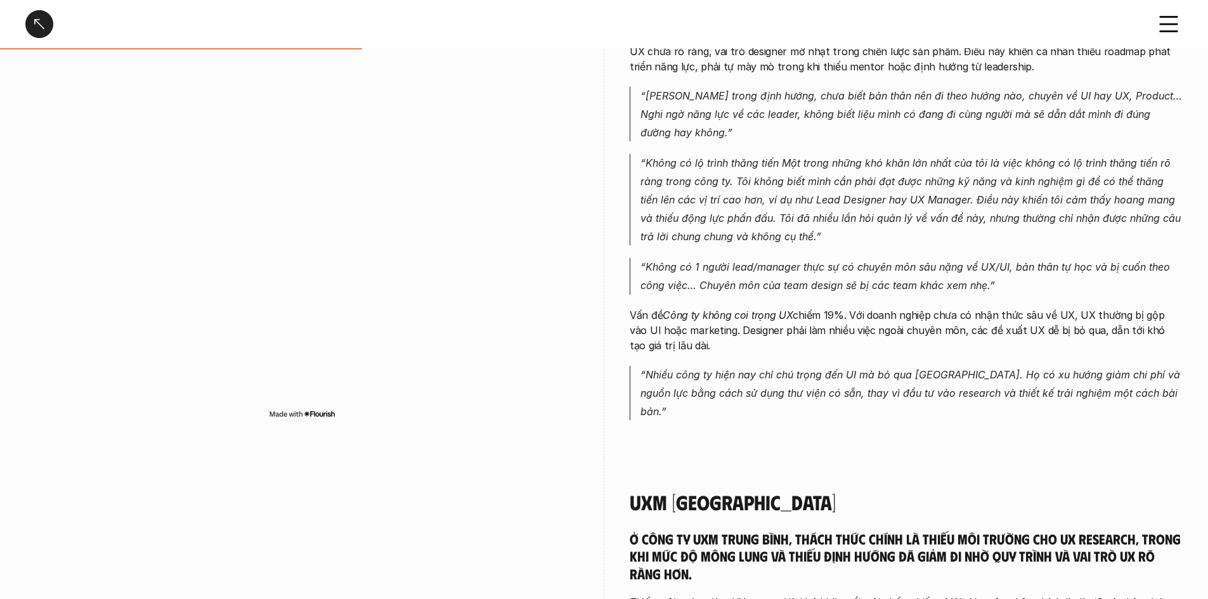
click at [729, 286] on em "“Không có 1 người lead/manager thực sự có chuyên môn sâu nặng về UX/UI, bản thâ…" at bounding box center [907, 276] width 533 height 31
drag, startPoint x: 899, startPoint y: 285, endPoint x: 870, endPoint y: 285, distance: 29.8
click at [729, 285] on em "“Không có 1 người lead/manager thực sự có chuyên môn sâu nặng về UX/UI, bản thâ…" at bounding box center [907, 276] width 533 height 31
drag, startPoint x: 711, startPoint y: 314, endPoint x: 834, endPoint y: 309, distance: 123.2
click at [729, 310] on p "Vấn đề Công ty không coi trọng UX chiếm 19%. Với doanh nghiệp chưa có nhận thức…" at bounding box center [906, 331] width 553 height 46
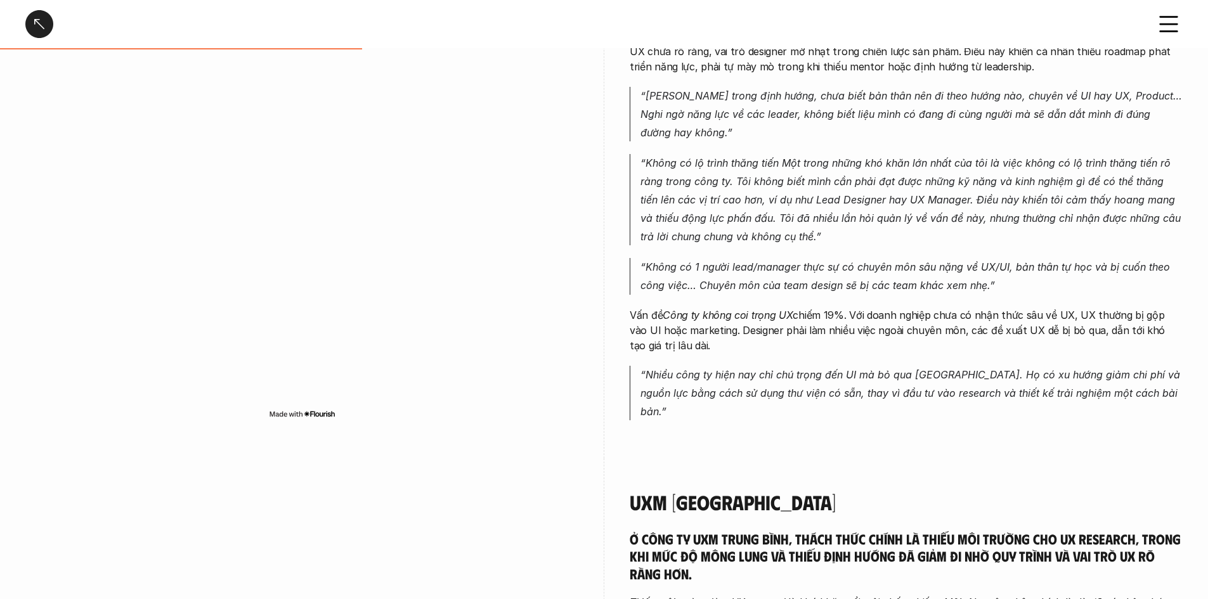
click at [729, 308] on p "Vấn đề Công ty không coi trọng UX chiếm 19%. Với doanh nghiệp chưa có nhận thức…" at bounding box center [906, 331] width 553 height 46
drag, startPoint x: 874, startPoint y: 309, endPoint x: 971, endPoint y: 310, distance: 97.1
click at [729, 310] on p "Vấn đề Công ty không coi trọng UX chiếm 19%. Với doanh nghiệp chưa có nhận thức…" at bounding box center [906, 331] width 553 height 46
drag, startPoint x: 992, startPoint y: 310, endPoint x: 1067, endPoint y: 310, distance: 74.8
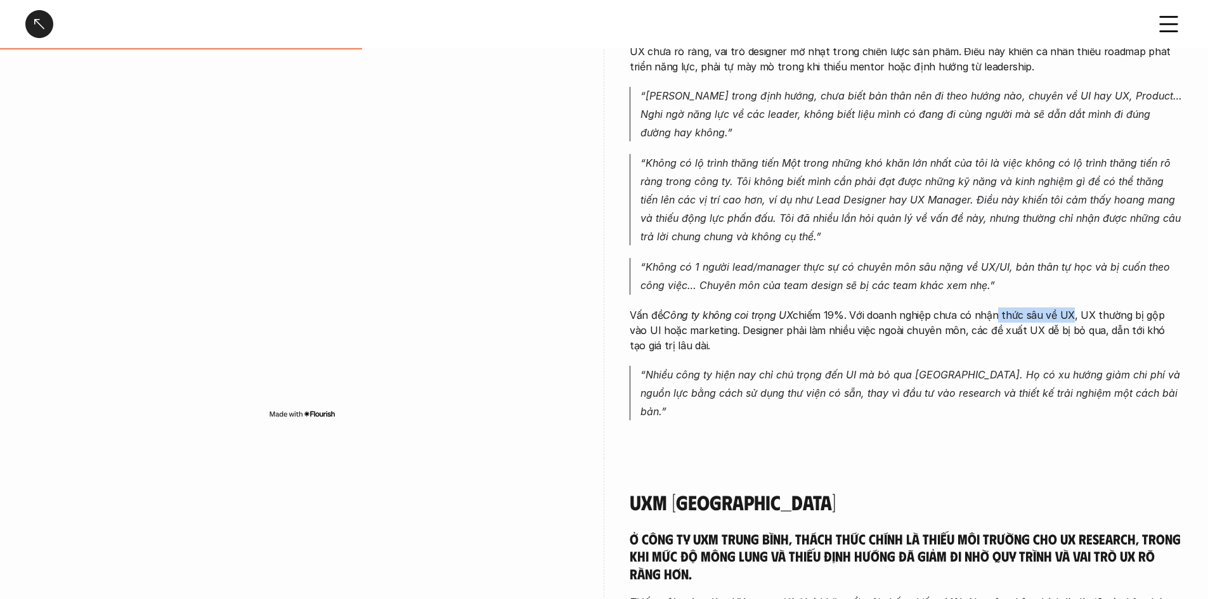
click at [729, 310] on p "Vấn đề Công ty không coi trọng UX chiếm 19%. Với doanh nghiệp chưa có nhận thức…" at bounding box center [906, 331] width 553 height 46
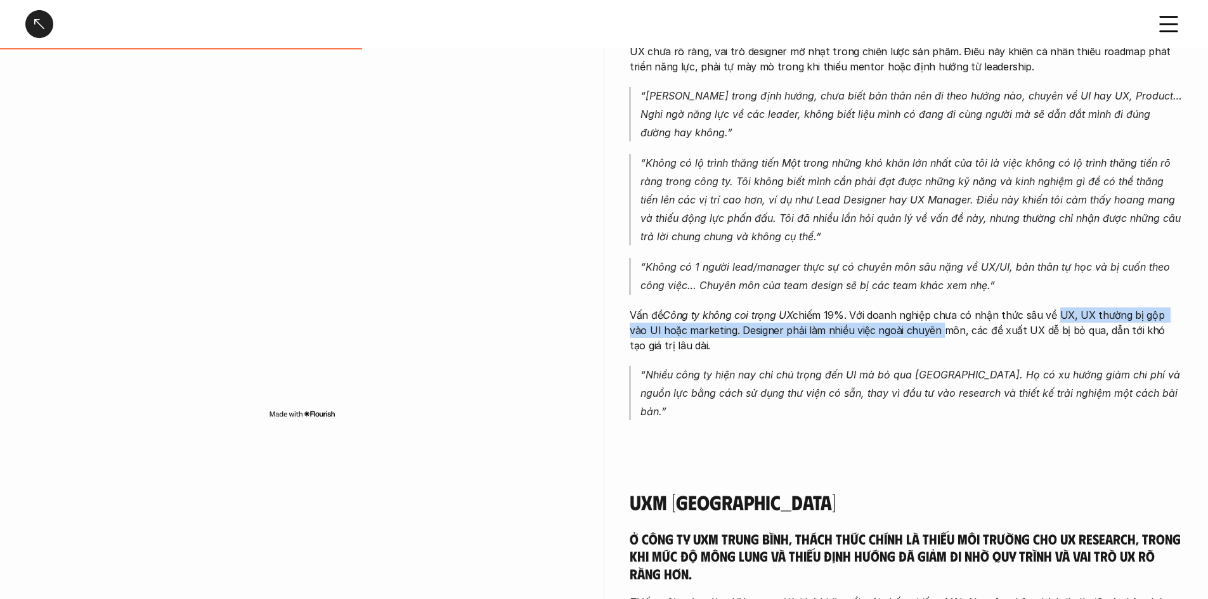
drag, startPoint x: 1025, startPoint y: 321, endPoint x: 889, endPoint y: 334, distance: 137.0
click at [729, 334] on p "Vấn đề Công ty không coi trọng UX chiếm 19%. Với doanh nghiệp chưa có nhận thức…" at bounding box center [906, 331] width 553 height 46
click at [729, 335] on p "Vấn đề Công ty không coi trọng UX chiếm 19%. Với doanh nghiệp chưa có nhận thức…" at bounding box center [906, 331] width 553 height 46
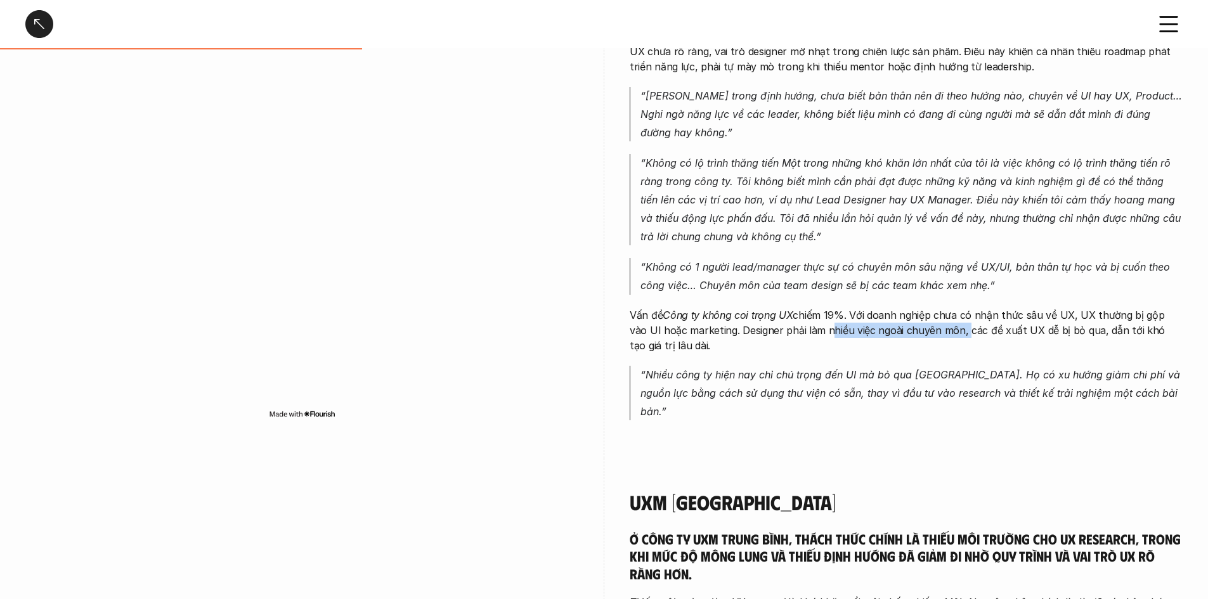
drag, startPoint x: 826, startPoint y: 335, endPoint x: 989, endPoint y: 331, distance: 163.1
click at [729, 332] on p "Vấn đề Công ty không coi trọng UX chiếm 19%. Với doanh nghiệp chưa có nhận thức…" at bounding box center [906, 331] width 553 height 46
drag, startPoint x: 1010, startPoint y: 330, endPoint x: 982, endPoint y: 330, distance: 27.9
click at [729, 330] on p "Vấn đề Công ty không coi trọng UX chiếm 19%. Với doanh nghiệp chưa có nhận thức…" at bounding box center [906, 331] width 553 height 46
drag, startPoint x: 722, startPoint y: 328, endPoint x: 1068, endPoint y: 323, distance: 345.7
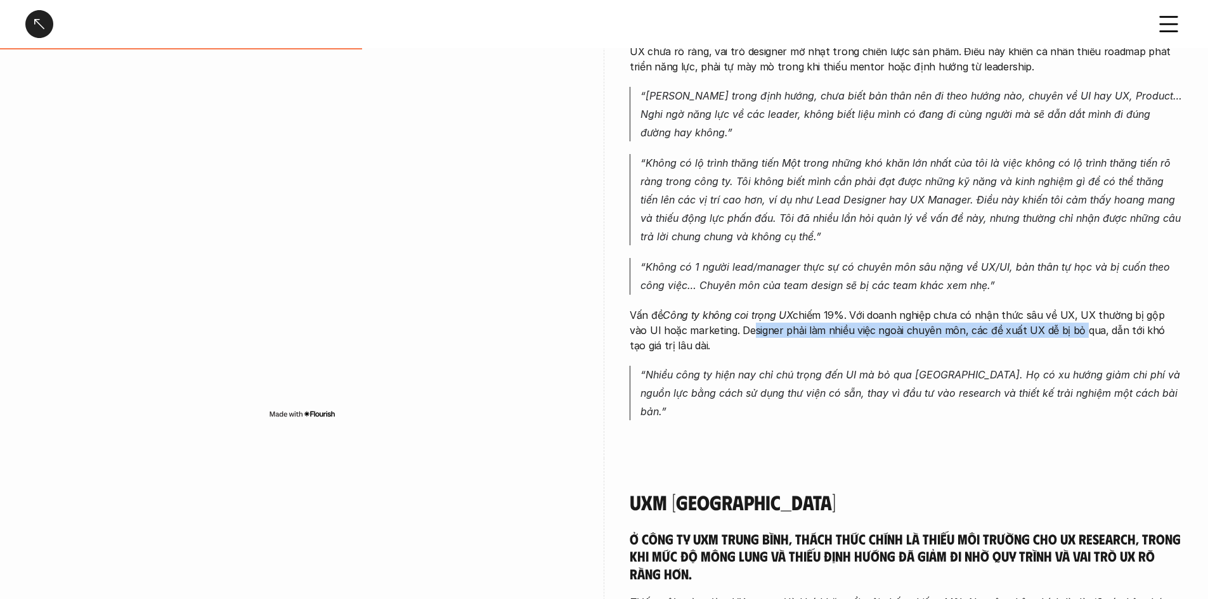
click at [729, 325] on p "Vấn đề Công ty không coi trọng UX chiếm 19%. Với doanh nghiệp chưa có nhận thức…" at bounding box center [906, 331] width 553 height 46
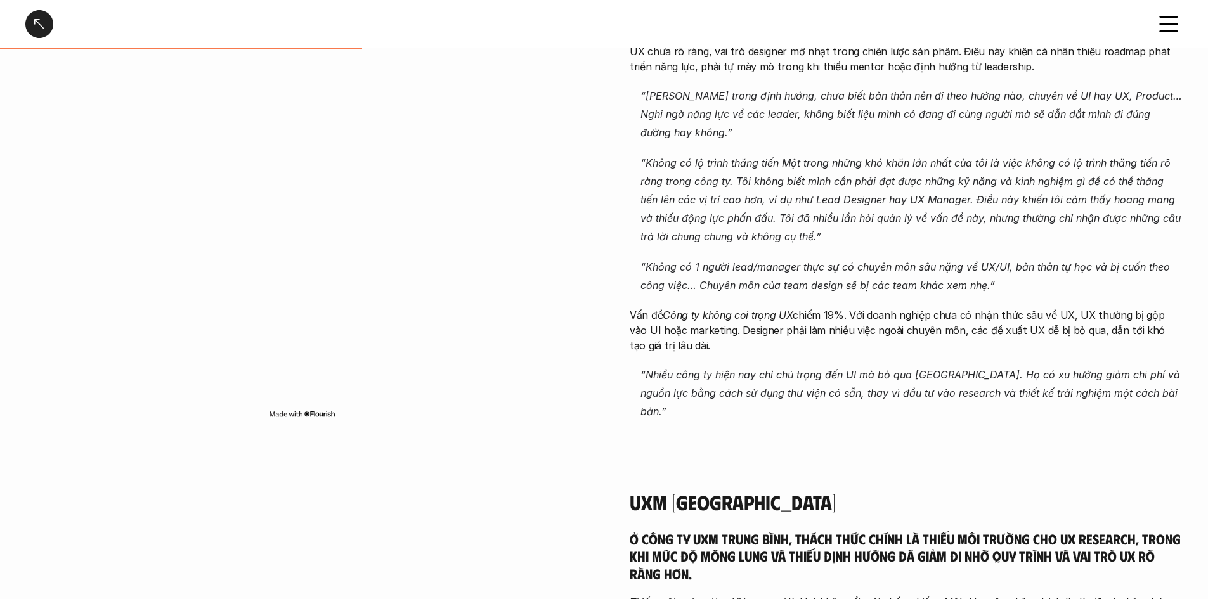
click at [729, 323] on p "Vấn đề Công ty không coi trọng UX chiếm 19%. Với doanh nghiệp chưa có nhận thức…" at bounding box center [906, 331] width 553 height 46
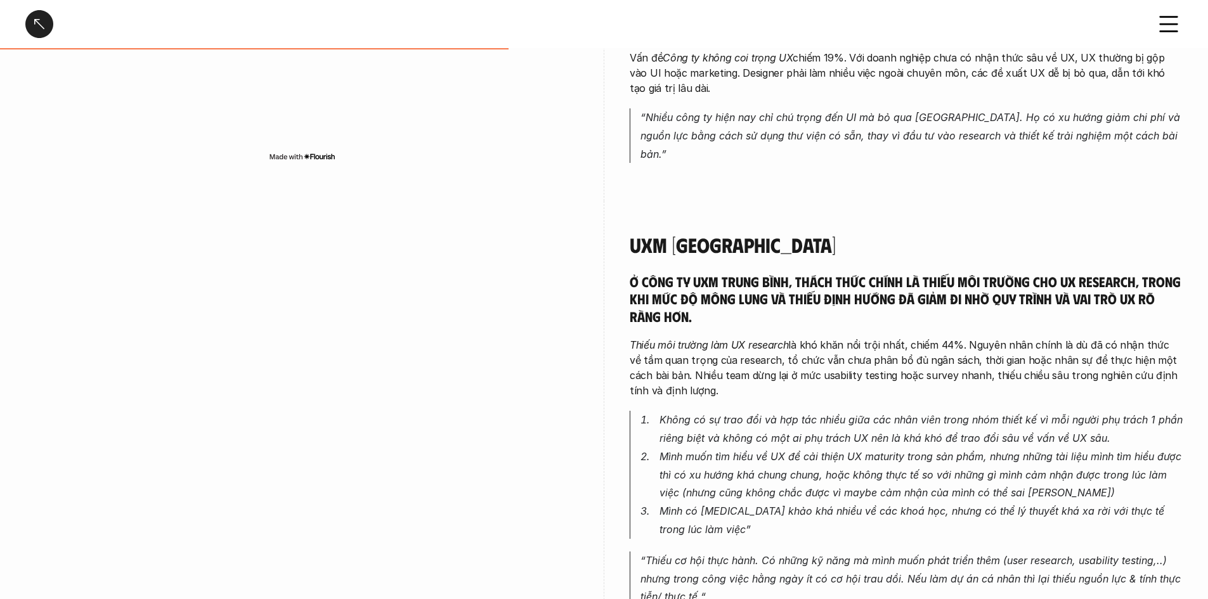
scroll to position [1015, 0]
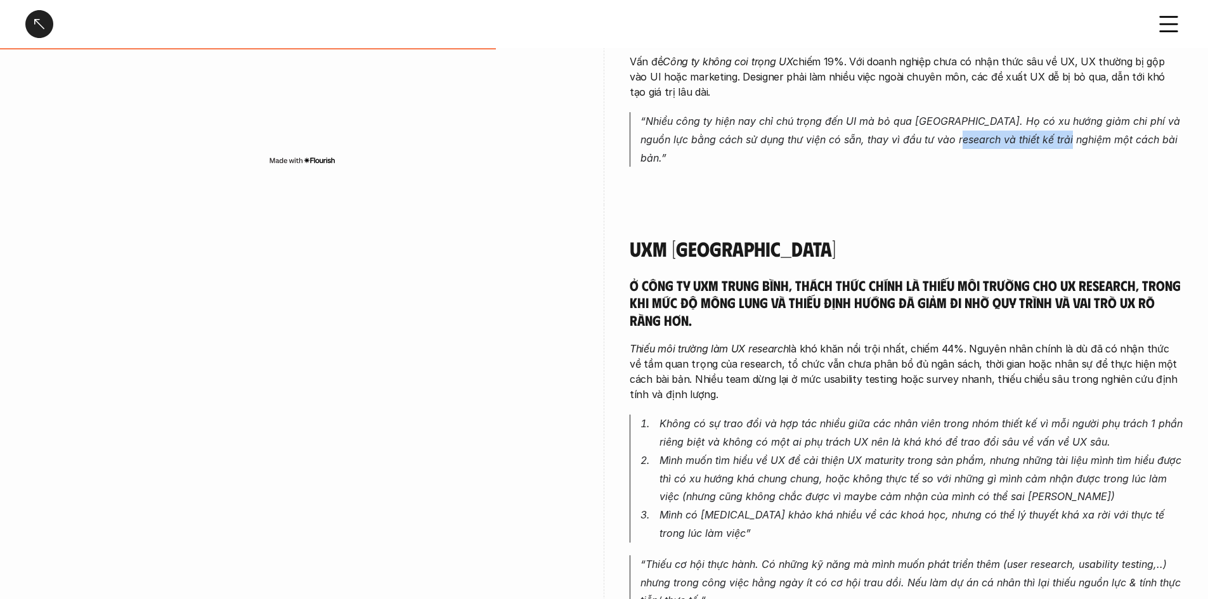
drag, startPoint x: 982, startPoint y: 147, endPoint x: 1073, endPoint y: 150, distance: 91.4
drag, startPoint x: 1080, startPoint y: 145, endPoint x: 676, endPoint y: 131, distance: 404.9
click at [681, 131] on p "“Nhiều công ty hiện nay chỉ chú trọng đến UI mà bỏ qua [GEOGRAPHIC_DATA]. Họ có…" at bounding box center [912, 139] width 542 height 55
drag, startPoint x: 780, startPoint y: 252, endPoint x: 790, endPoint y: 259, distance: 12.3
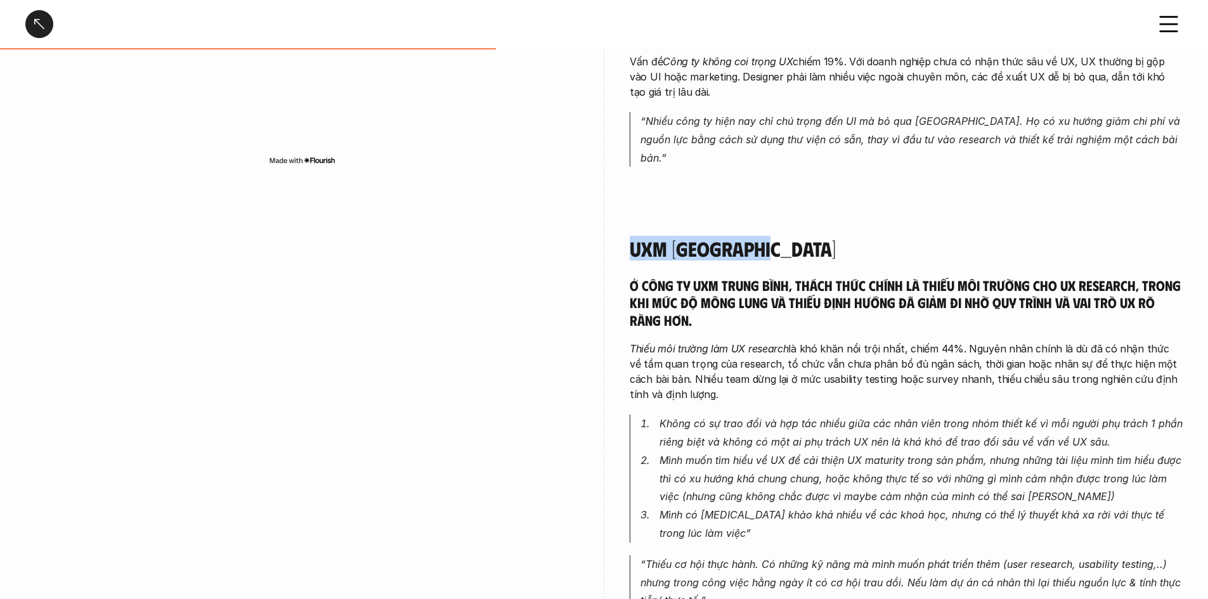
click at [729, 256] on div "UXM Trung Bình Ở công ty UXM trung bình, thách thức chính là thiếu môi trường c…" at bounding box center [604, 463] width 1158 height 517
click at [729, 277] on h5 "Ở công ty UXM trung bình, thách thức chính là thiếu môi trường cho UX research,…" at bounding box center [906, 303] width 553 height 53
click at [635, 253] on div "UXM Trung Bình Ở công ty UXM trung bình, thách thức chính là thiếu môi trường c…" at bounding box center [906, 460] width 553 height 447
click at [637, 252] on div "UXM Trung Bình Ở công ty UXM trung bình, thách thức chính là thiếu môi trường c…" at bounding box center [906, 460] width 553 height 447
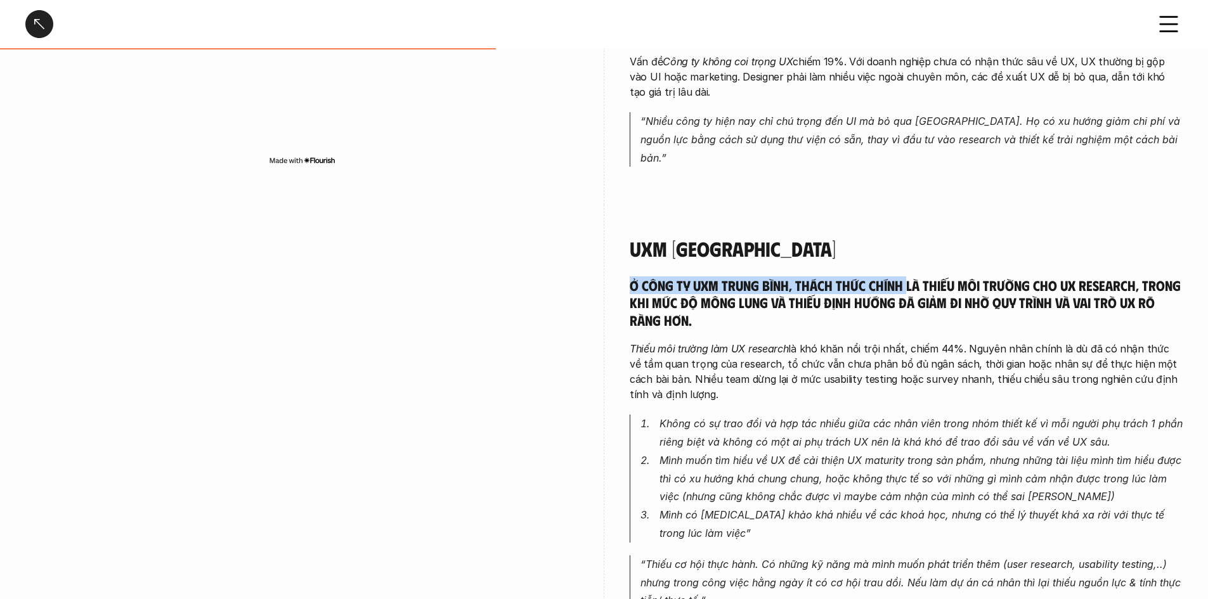
drag, startPoint x: 634, startPoint y: 261, endPoint x: 911, endPoint y: 270, distance: 278.0
click at [729, 277] on h5 "Ở công ty UXM trung bình, thách thức chính là thiếu môi trường cho UX research,…" at bounding box center [906, 303] width 553 height 53
drag, startPoint x: 960, startPoint y: 269, endPoint x: 1014, endPoint y: 273, distance: 54.0
click at [729, 277] on h5 "Ở công ty UXM trung bình, thách thức chính là thiếu môi trường cho UX research,…" at bounding box center [906, 303] width 553 height 53
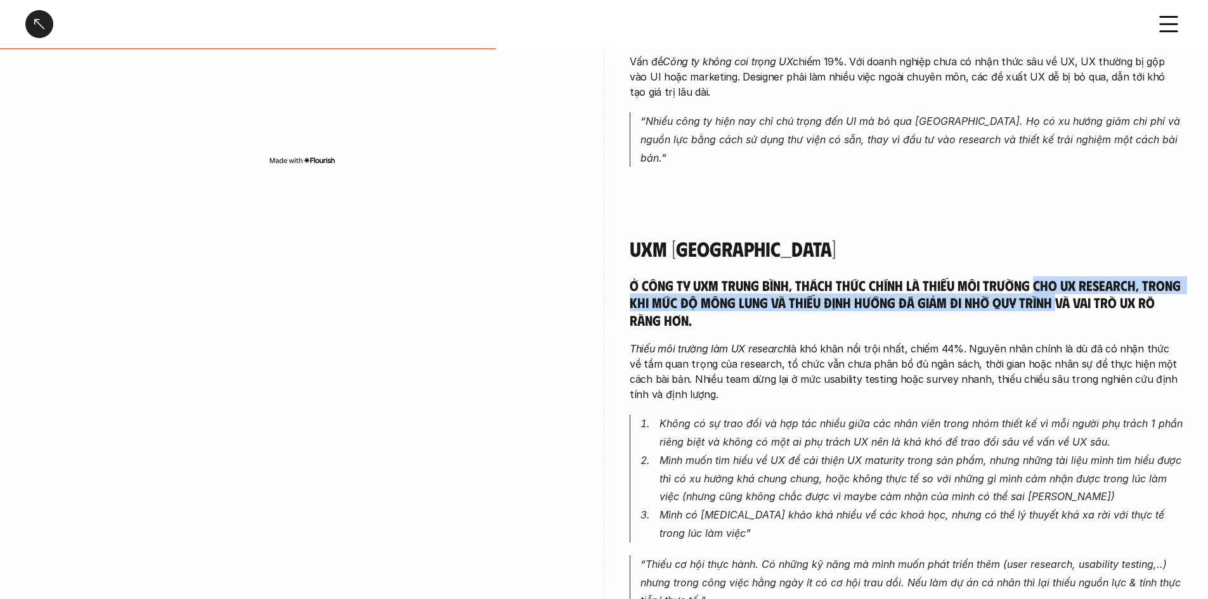
drag, startPoint x: 1036, startPoint y: 275, endPoint x: 1056, endPoint y: 277, distance: 20.4
click at [729, 277] on h5 "Ở công ty UXM trung bình, thách thức chính là thiếu môi trường cho UX research,…" at bounding box center [906, 303] width 553 height 53
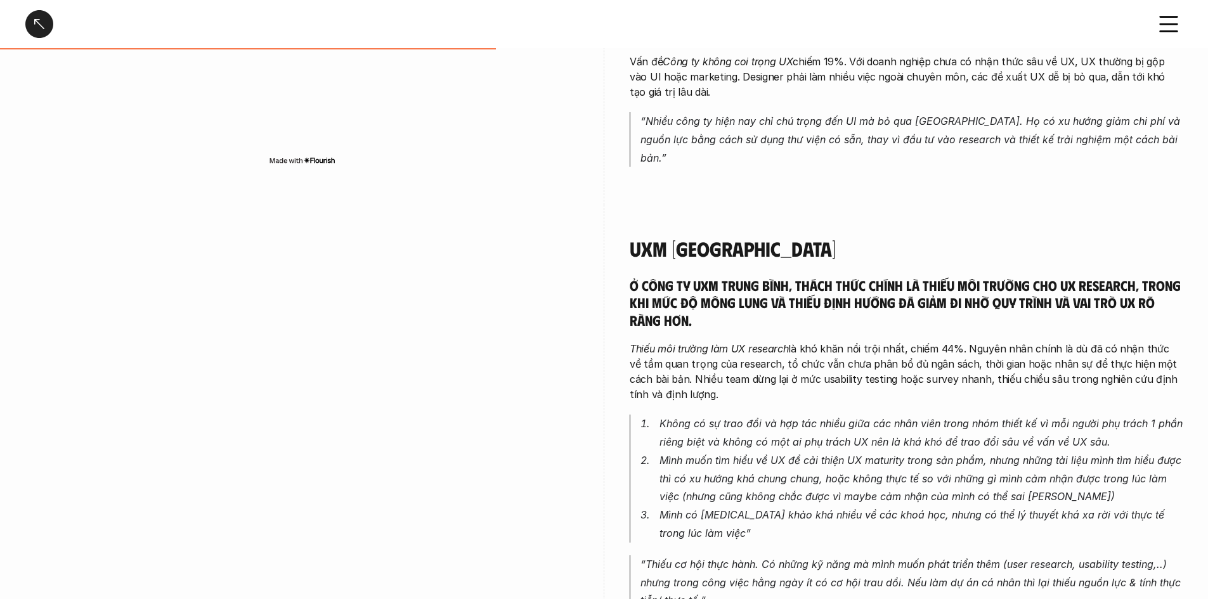
drag, startPoint x: 791, startPoint y: 294, endPoint x: 697, endPoint y: 311, distance: 95.4
click at [729, 305] on h5 "Ở công ty UXM trung bình, thách thức chính là thiếu môi trường cho UX research,…" at bounding box center [906, 303] width 553 height 53
drag
click at [693, 313] on div "Ở công ty UXM trung bình, thách thức chính là thiếu môi trường cho UX research,…" at bounding box center [906, 480] width 553 height 407
click at [729, 320] on div "Ở công ty UXM trung bình, thách thức chính là thiếu môi trường cho UX research,…" at bounding box center [906, 480] width 553 height 407
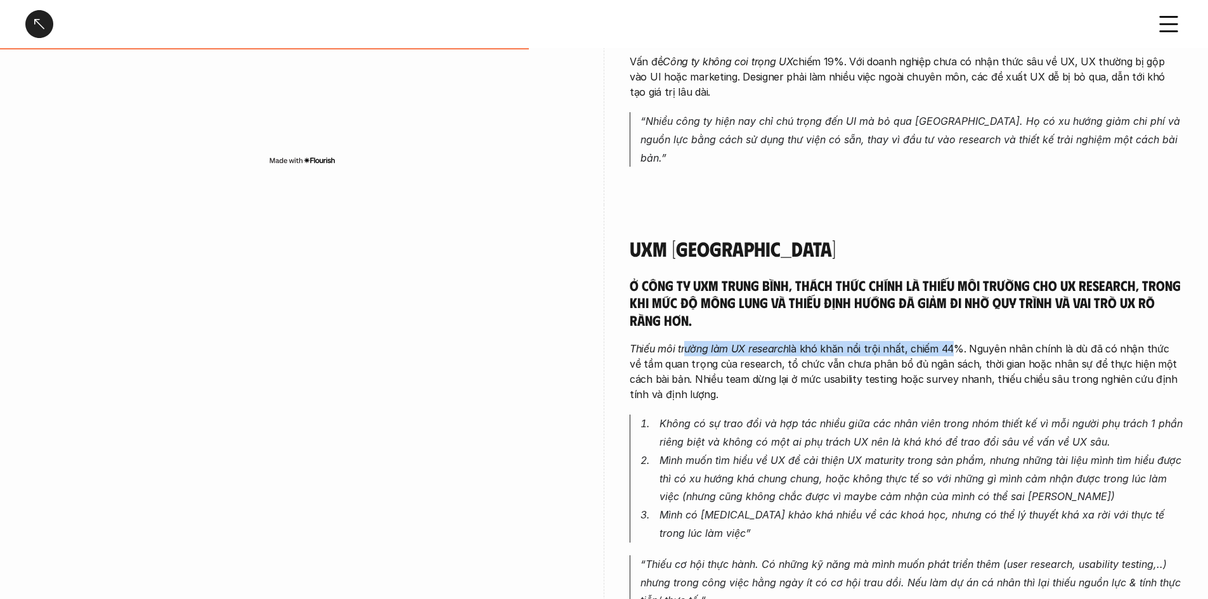
scroll to position [1269, 0]
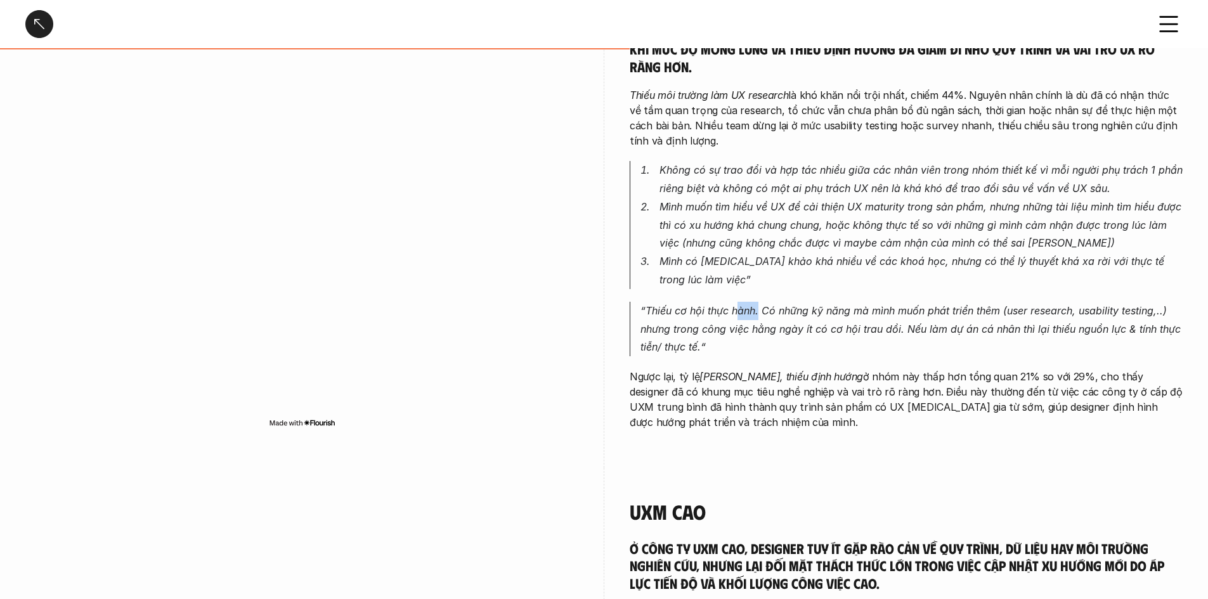
click at [724, 304] on em "“Thiếu cơ hội thực hành. Có những kỹ năng mà mình muốn phát triển thêm (user re…" at bounding box center [913, 328] width 544 height 49
click at [729, 306] on p "“Thiếu cơ hội thực hành. Có những kỹ năng mà mình muốn phát triển thêm (user re…" at bounding box center [912, 329] width 542 height 55
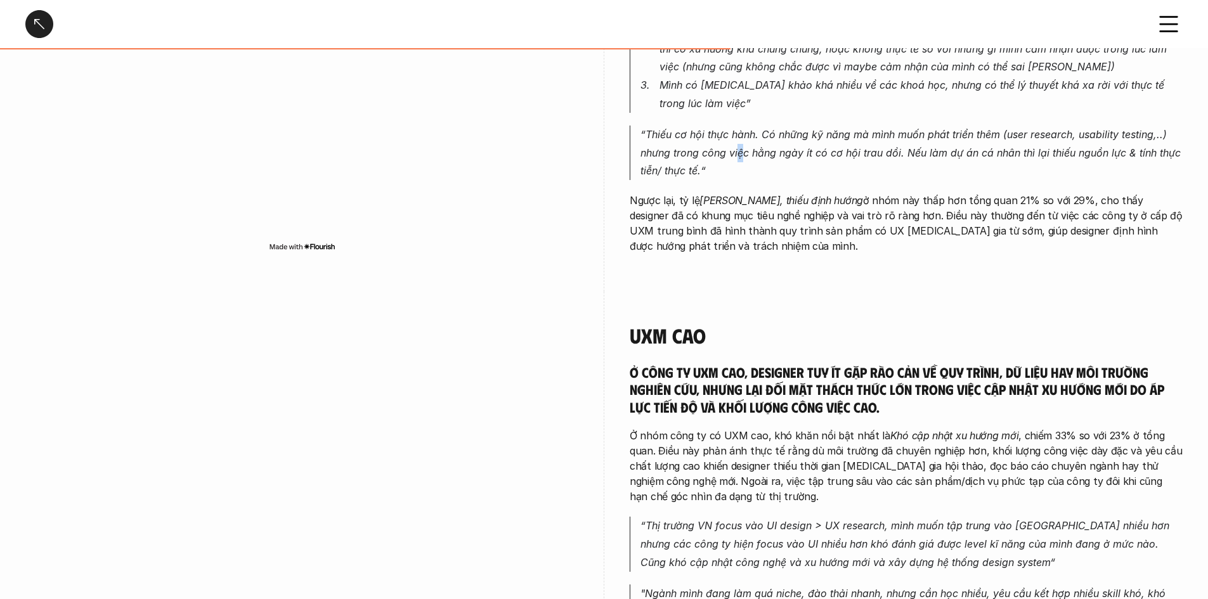
scroll to position [1459, 0]
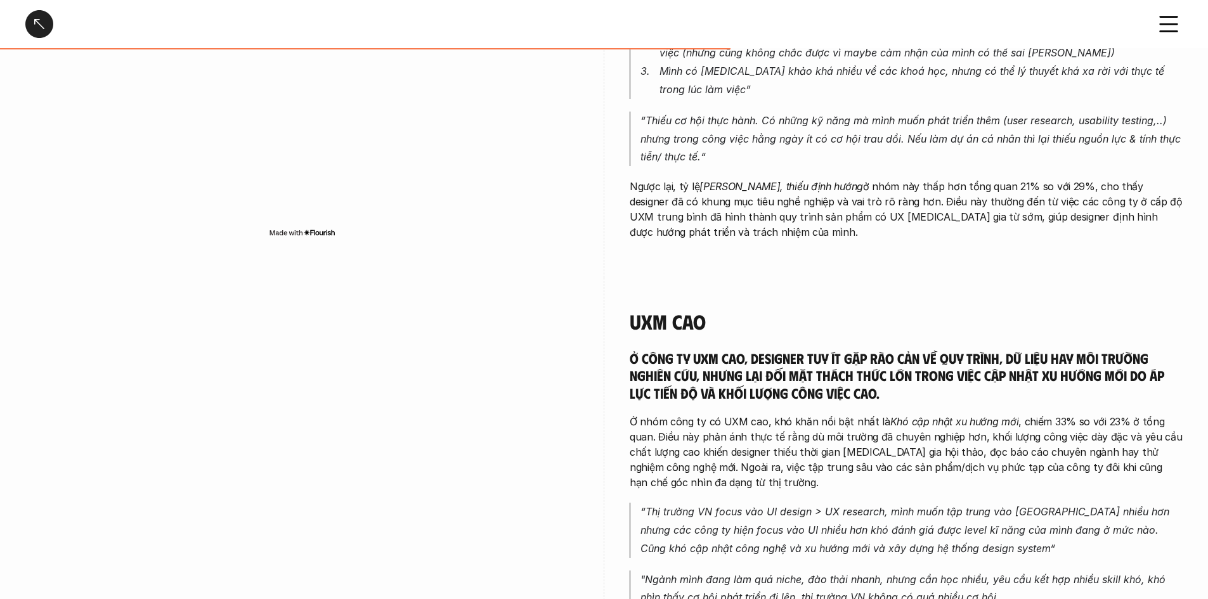
click at [729, 349] on h5 "Ở công ty UXM cao, designer tuy ít gặp rào cản về quy trình, dữ liệu hay môi tr…" at bounding box center [906, 375] width 553 height 53
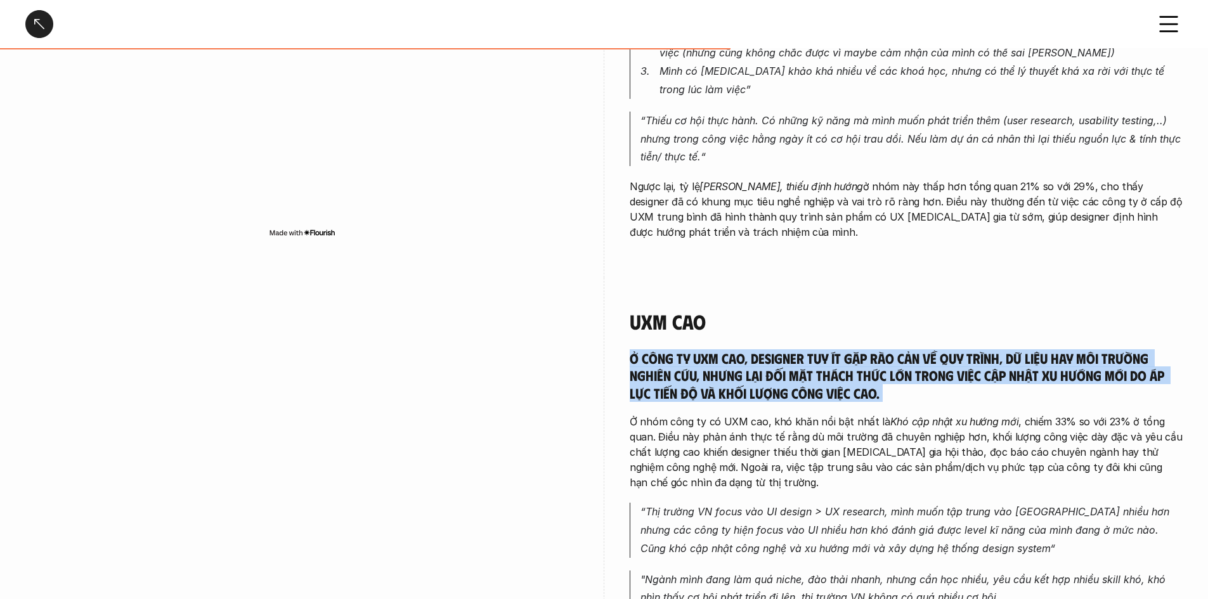
click at [729, 349] on h5 "Ở công ty UXM cao, designer tuy ít gặp rào cản về quy trình, dữ liệu hay môi tr…" at bounding box center [906, 375] width 553 height 53
click at [729, 374] on h5 "Ở công ty UXM cao, designer tuy ít gặp rào cản về quy trình, dữ liệu hay môi tr…" at bounding box center [906, 375] width 553 height 53
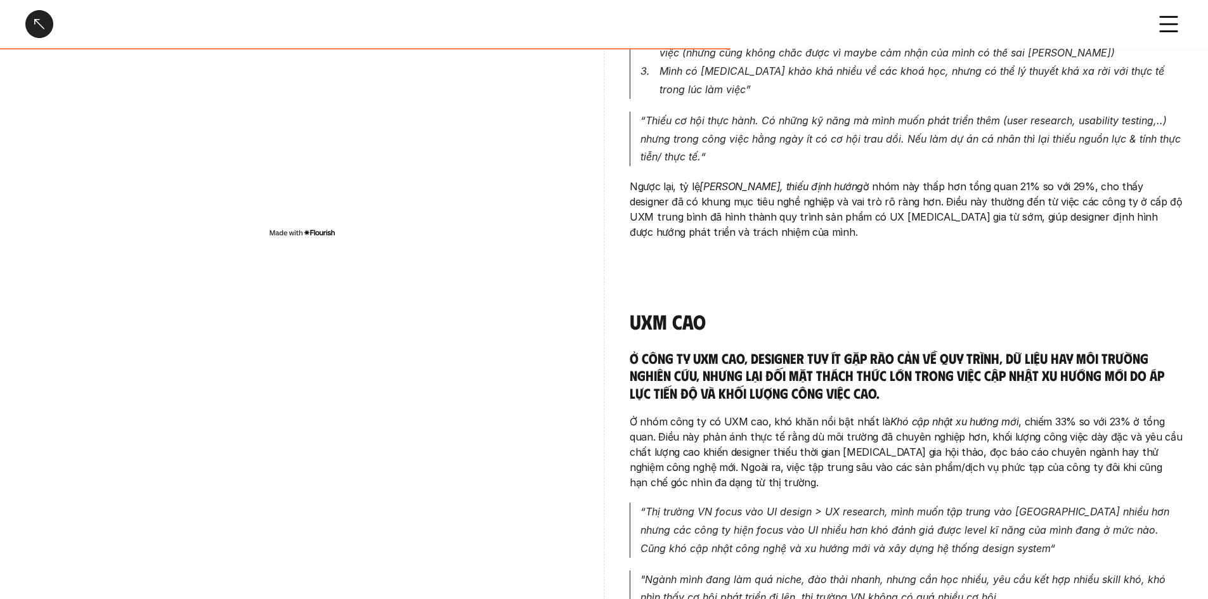
click at [729, 374] on h5 "Ở công ty UXM cao, designer tuy ít gặp rào cản về quy trình, dữ liệu hay môi tr…" at bounding box center [906, 375] width 553 height 53
click at [729, 367] on h5 "Ở công ty UXM cao, designer tuy ít gặp rào cản về quy trình, dữ liệu hay môi tr…" at bounding box center [906, 375] width 553 height 53
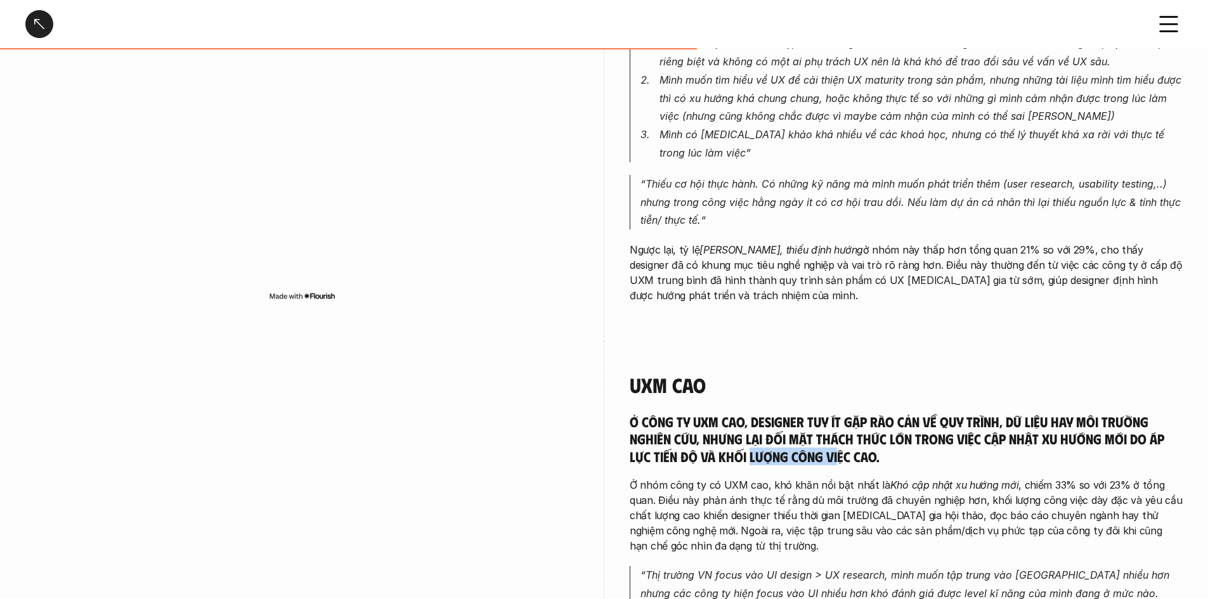
scroll to position [1776, 0]
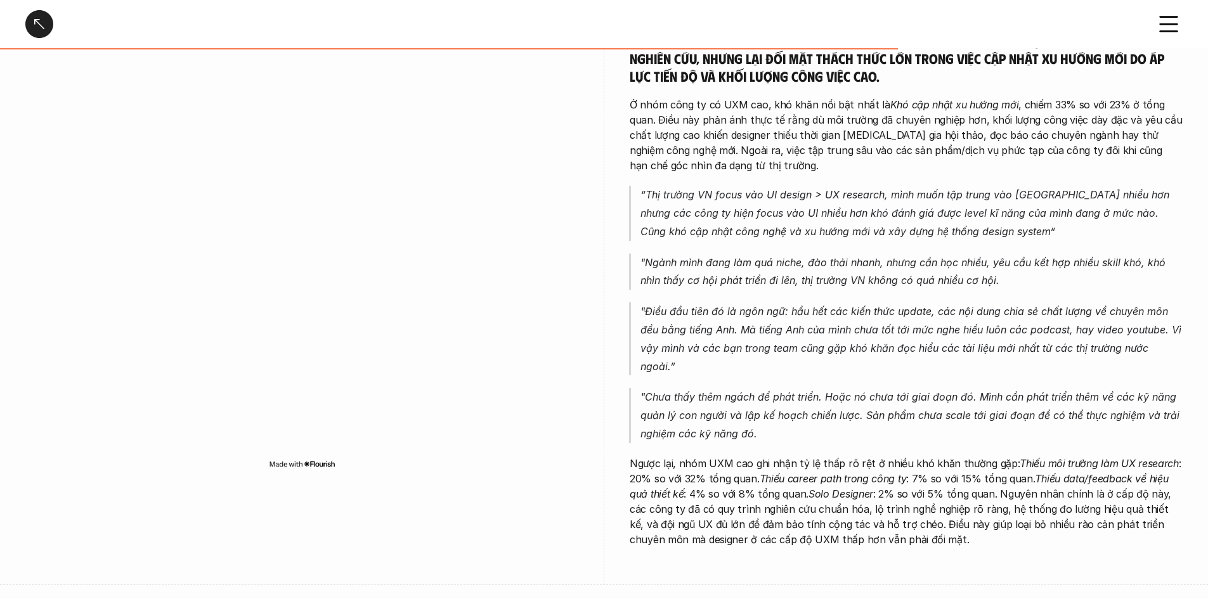
click at [729, 284] on div "Ở công ty UXM cao, designer tuy ít gặp rào cản về quy trình, dữ liệu hay môi tr…" at bounding box center [906, 289] width 553 height 515
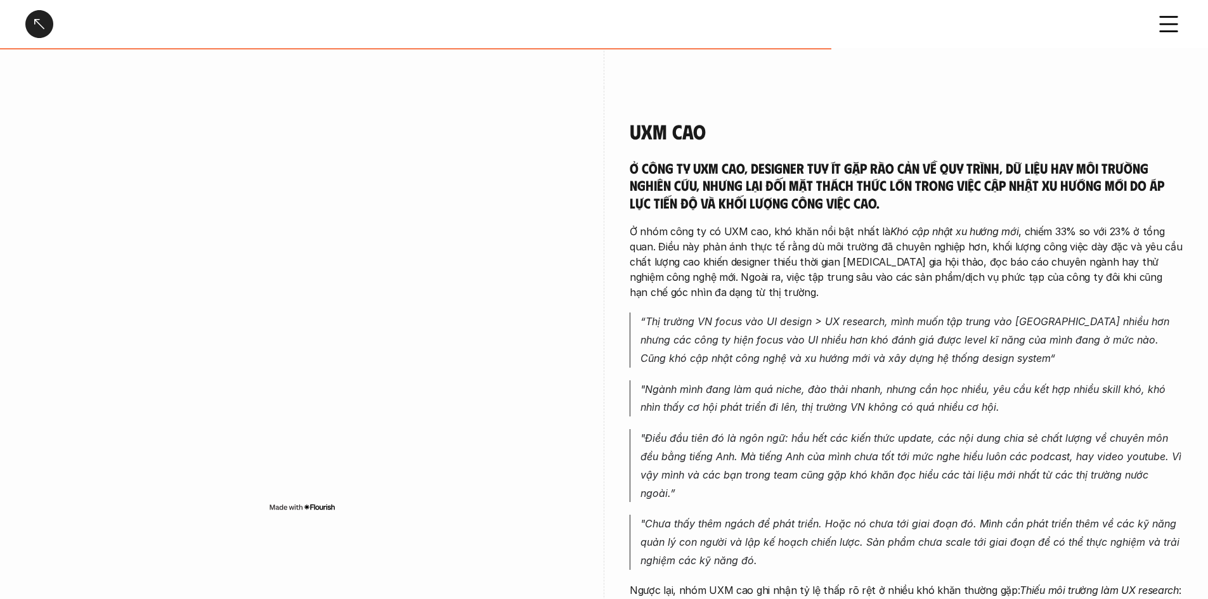
click at [729, 315] on em "“Thị trường VN focus vào UI design > UX research, mình muốn tập trung vào [GEOG…" at bounding box center [907, 339] width 532 height 49
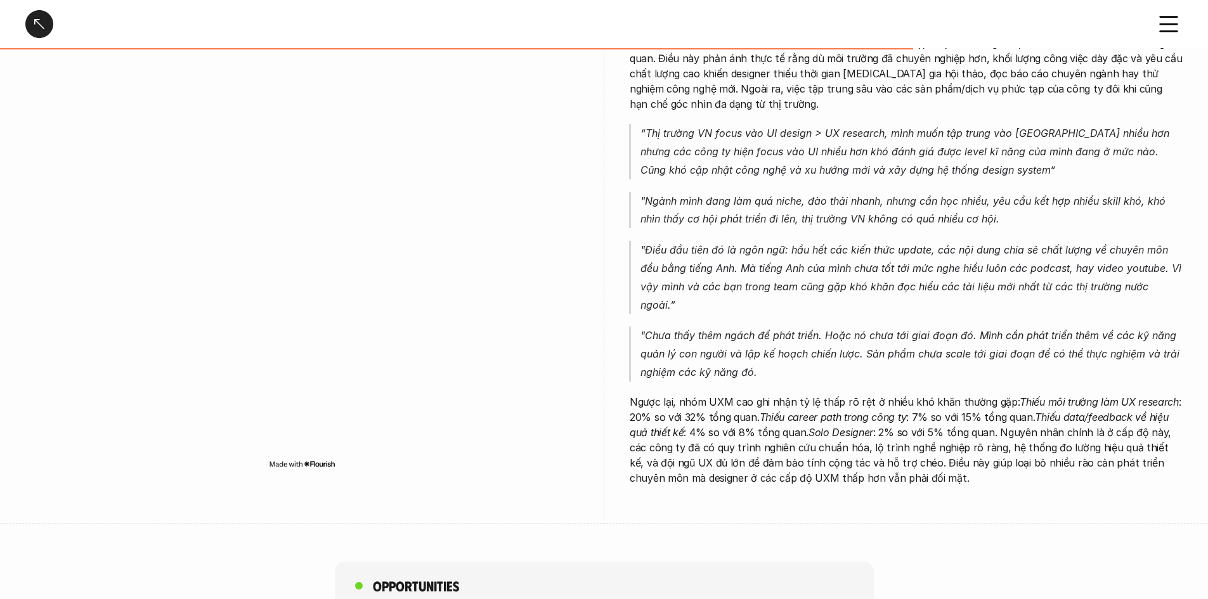
scroll to position [1839, 0]
drag, startPoint x: 817, startPoint y: 127, endPoint x: 907, endPoint y: 125, distance: 90.1
click at [729, 125] on em "“Thị trường VN focus vào UI design > UX research, mình muốn tập trung vào [GEOG…" at bounding box center [907, 149] width 532 height 49
drag, startPoint x: 947, startPoint y: 127, endPoint x: 958, endPoint y: 132, distance: 12.5
click at [729, 131] on em "“Thị trường VN focus vào UI design > UX research, mình muốn tập trung vào [GEOG…" at bounding box center [907, 149] width 532 height 49
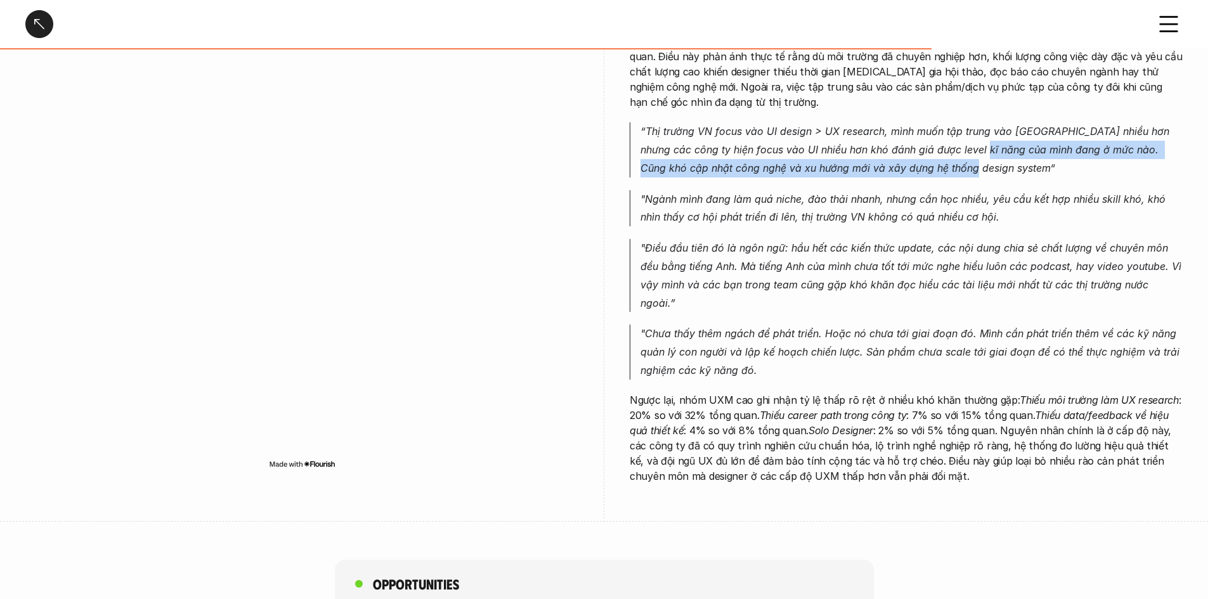
drag, startPoint x: 972, startPoint y: 141, endPoint x: 977, endPoint y: 150, distance: 10.0
click at [729, 149] on p "“Thị trường VN focus vào UI design > UX research, mình muốn tập trung vào [GEOG…" at bounding box center [912, 149] width 542 height 55
click at [729, 163] on div "Ở công ty UXM cao, designer tuy ít gặp rào cản về quy trình, dữ liệu hay môi tr…" at bounding box center [906, 226] width 553 height 515
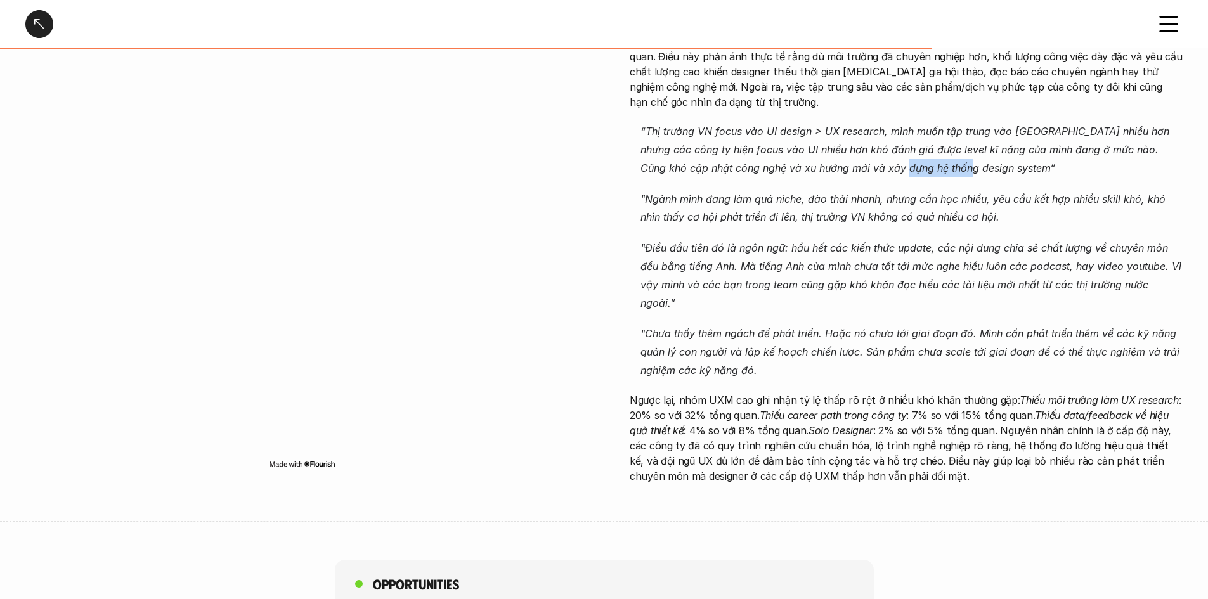
drag, startPoint x: 954, startPoint y: 163, endPoint x: 854, endPoint y: 143, distance: 101.6
click at [729, 145] on div "Ở công ty UXM cao, designer tuy ít gặp rào cản về quy trình, dữ liệu hay môi tr…" at bounding box center [906, 226] width 553 height 515
drag, startPoint x: 793, startPoint y: 177, endPoint x: 769, endPoint y: 202, distance: 34.1
click at [729, 193] on em ""Ngành mình đang làm quá niche, đào thải nhanh, nhưng cần học nhiều, yêu cầu kế…" at bounding box center [905, 208] width 528 height 31
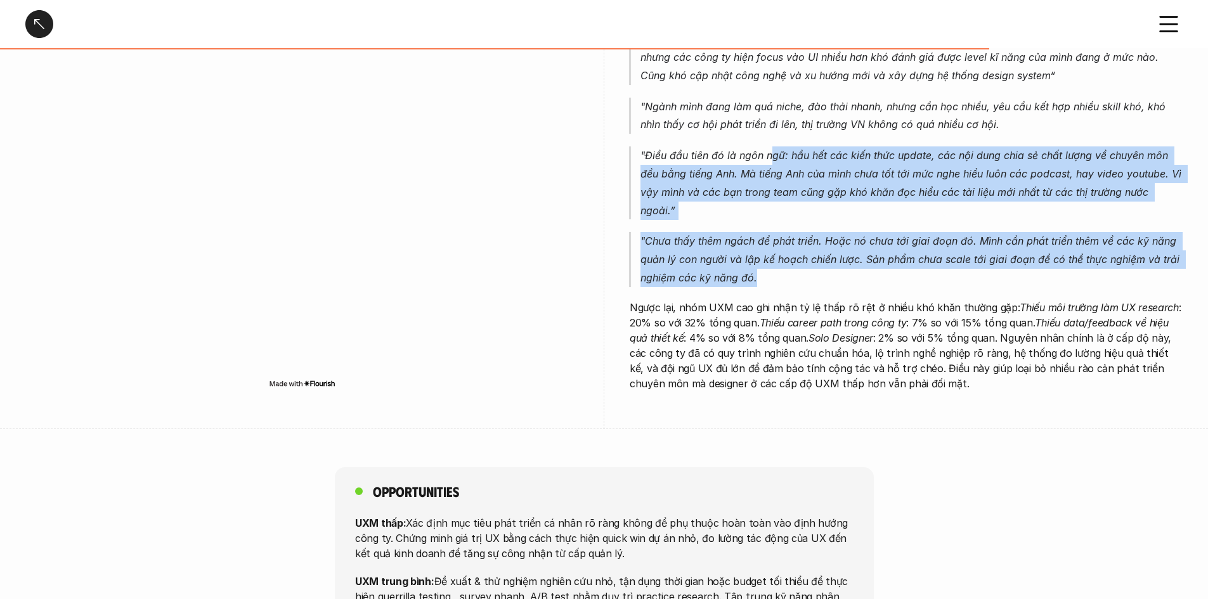
drag, startPoint x: 770, startPoint y: 216, endPoint x: 901, endPoint y: 218, distance: 131.3
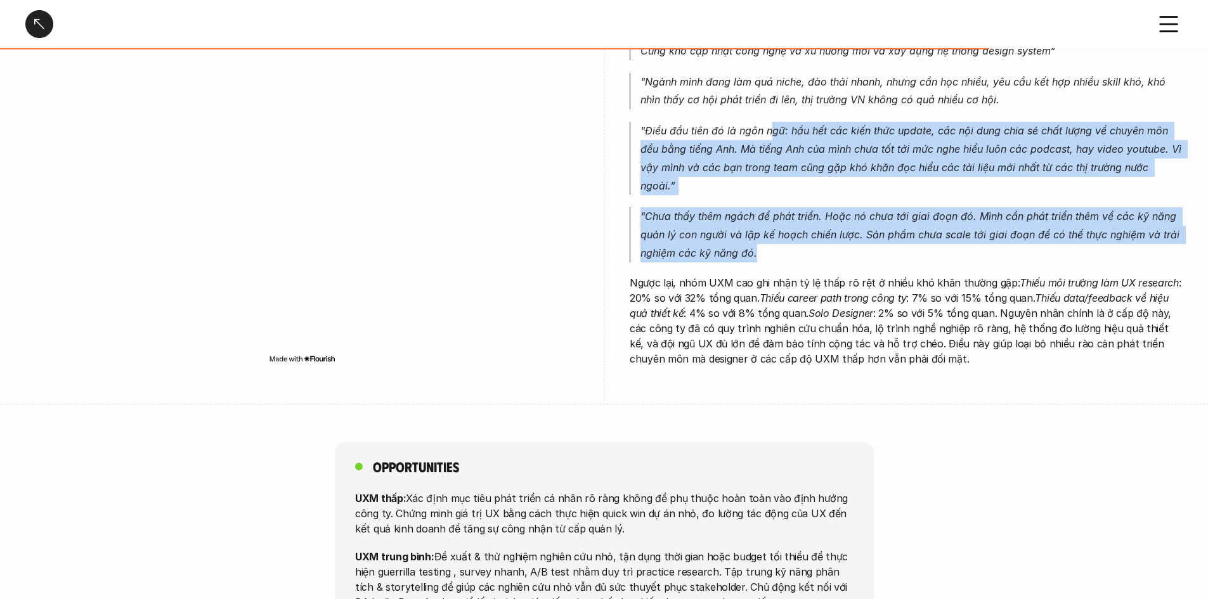
click at [729, 218] on div "Ở công ty UXM cao, designer tuy ít gặp rào cản về quy trình, dữ liệu hay môi tr…" at bounding box center [906, 109] width 553 height 515
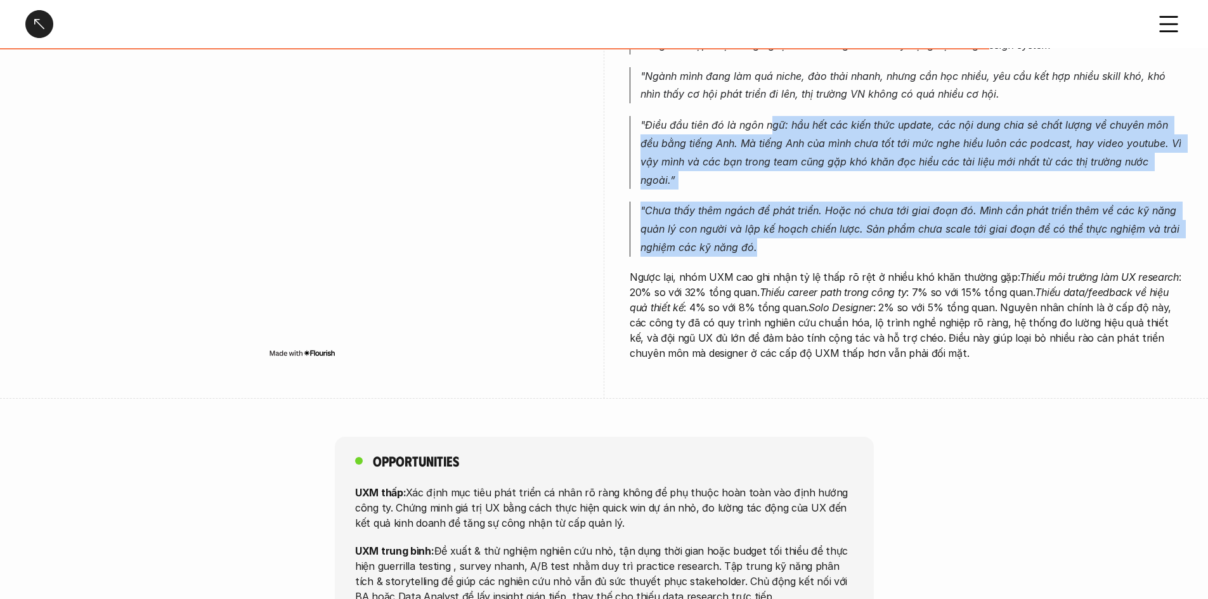
scroll to position [1966, 0]
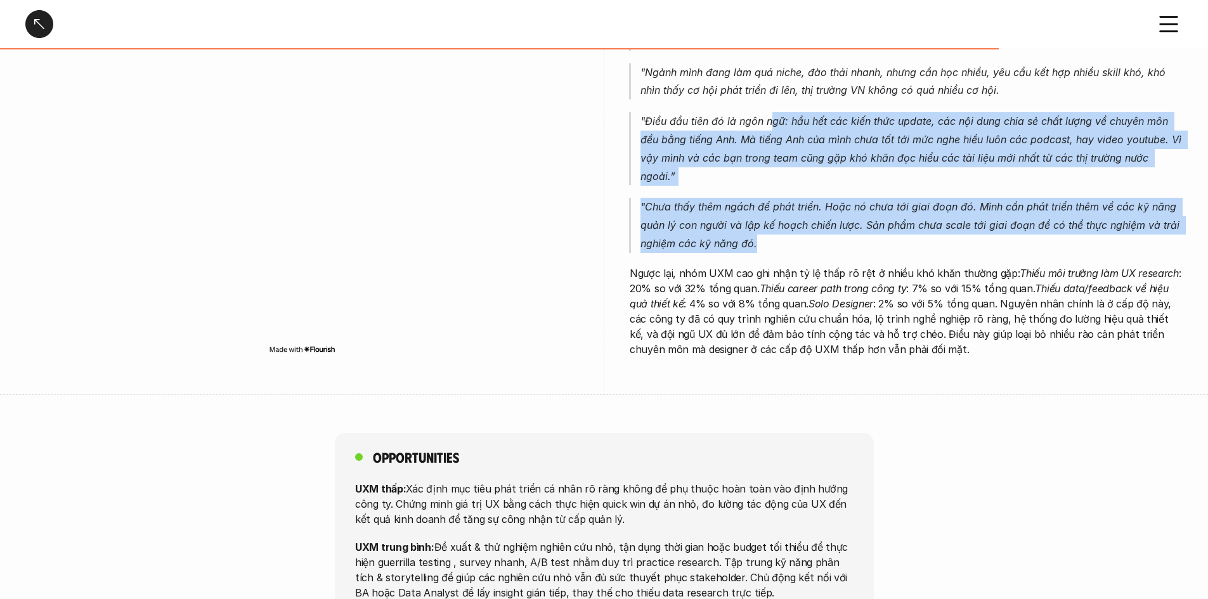
click at [729, 206] on p ""Chưa thấy thêm ngách để phát triển. Hoặc nó chưa tới giai đoạn đó. Mình cần ph…" at bounding box center [912, 225] width 542 height 55
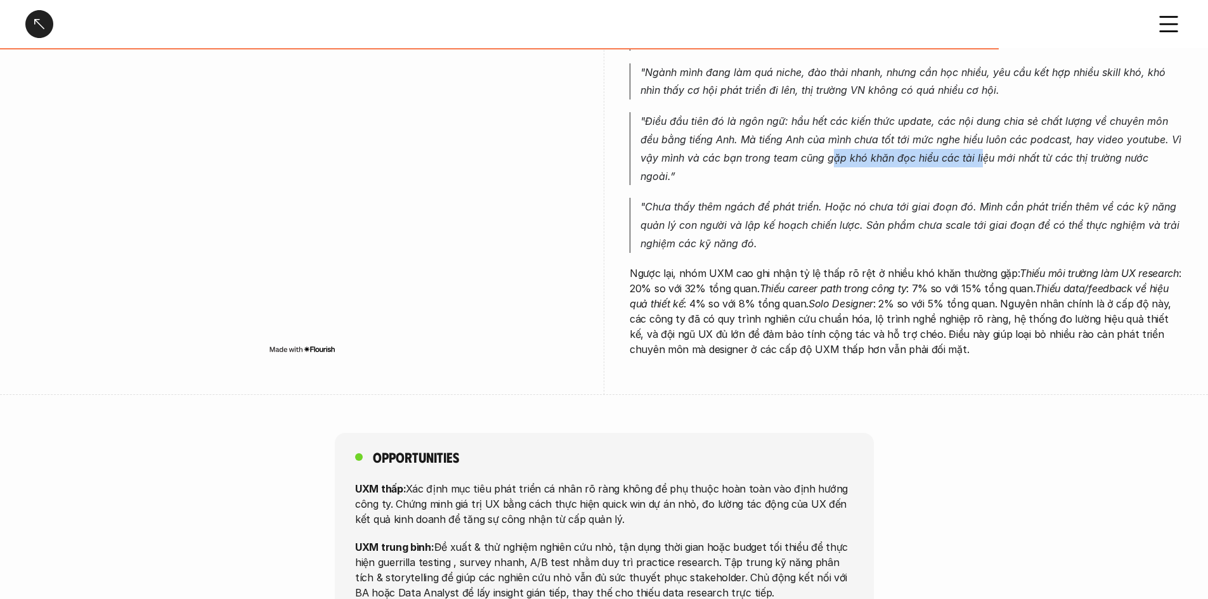
drag, startPoint x: 830, startPoint y: 141, endPoint x: 1002, endPoint y: 133, distance: 172.1
click at [729, 134] on em ""Điều đầu tiên đó là ngôn ngữ: hầu hết các kiến thức update, các nội dung chia …" at bounding box center [913, 148] width 544 height 67
click at [729, 133] on em ""Điều đầu tiên đó là ngôn ngữ: hầu hết các kiến thức update, các nội dung chia …" at bounding box center [913, 148] width 544 height 67
click at [729, 132] on p ""Điều đầu tiên đó là ngôn ngữ: hầu hết các kiến thức update, các nội dung chia …" at bounding box center [912, 148] width 542 height 73
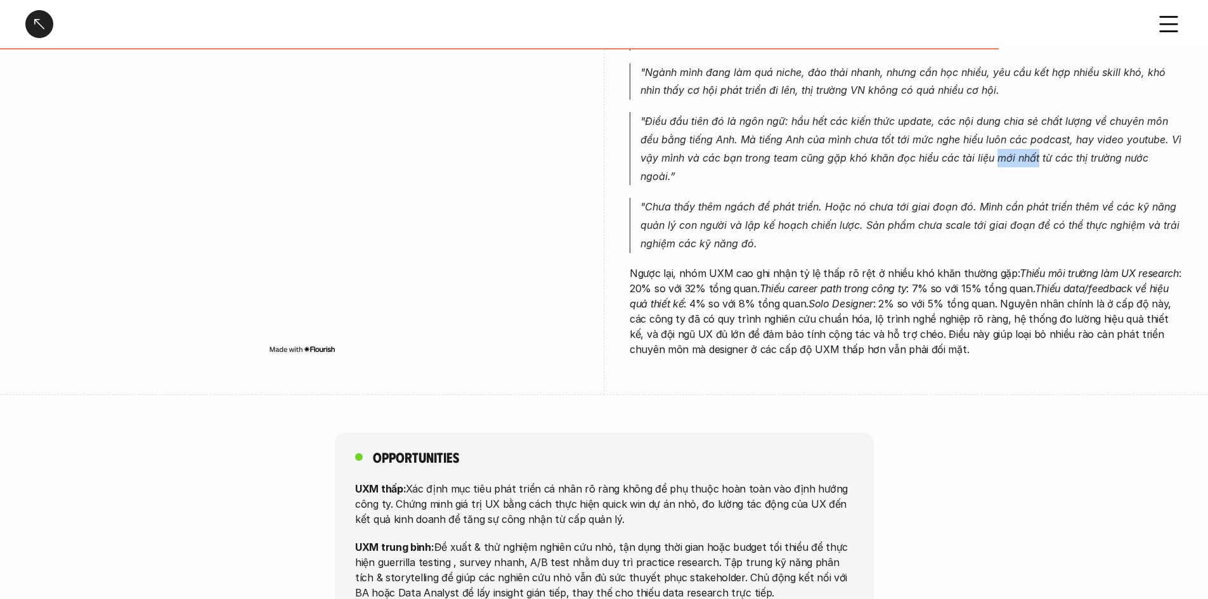
drag, startPoint x: 1028, startPoint y: 132, endPoint x: 1037, endPoint y: 133, distance: 9.5
click at [729, 133] on p ""Điều đầu tiên đó là ngôn ngữ: hầu hết các kiến thức update, các nội dung chia …" at bounding box center [912, 148] width 542 height 73
click at [729, 133] on em ""Điều đầu tiên đó là ngôn ngữ: hầu hết các kiến thức update, các nội dung chia …" at bounding box center [913, 148] width 544 height 67
click at [729, 131] on p ""Điều đầu tiên đó là ngôn ngữ: hầu hết các kiến thức update, các nội dung chia …" at bounding box center [912, 148] width 542 height 73
drag, startPoint x: 1020, startPoint y: 131, endPoint x: 981, endPoint y: 133, distance: 39.4
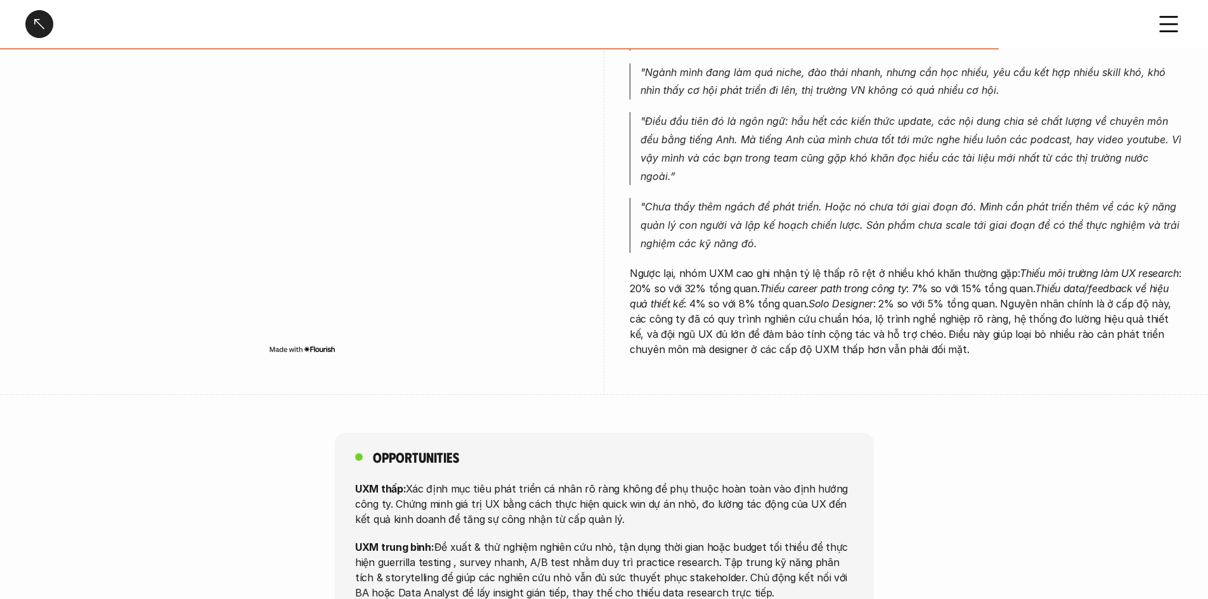
click at [729, 131] on p ""Điều đầu tiên đó là ngôn ngữ: hầu hết các kiến thức update, các nội dung chia …" at bounding box center [912, 148] width 542 height 73
click at [729, 133] on em ""Điều đầu tiên đó là ngôn ngữ: hầu hết các kiến thức update, các nội dung chia …" at bounding box center [913, 148] width 544 height 67
drag, startPoint x: 957, startPoint y: 134, endPoint x: 946, endPoint y: 137, distance: 10.5
click at [729, 134] on em ""Điều đầu tiên đó là ngôn ngữ: hầu hết các kiến thức update, các nội dung chia …" at bounding box center [913, 148] width 544 height 67
click at [729, 137] on em ""Điều đầu tiên đó là ngôn ngữ: hầu hết các kiến thức update, các nội dung chia …" at bounding box center [913, 148] width 544 height 67
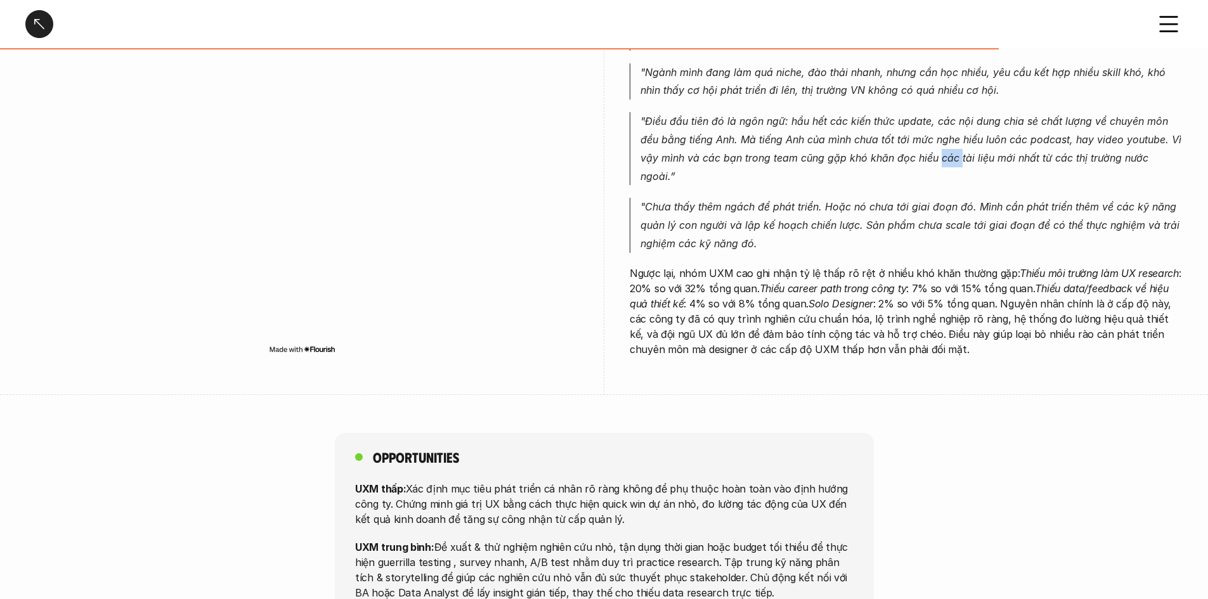
click at [729, 137] on em ""Điều đầu tiên đó là ngôn ngữ: hầu hết các kiến thức update, các nội dung chia …" at bounding box center [913, 148] width 544 height 67
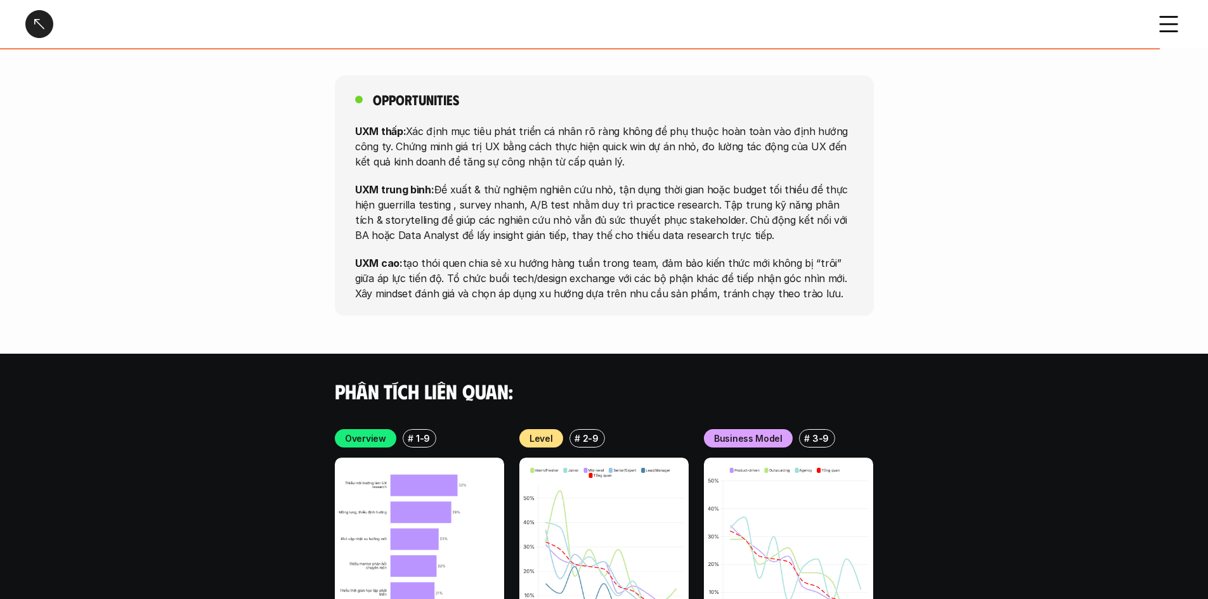
scroll to position [2259, 0]
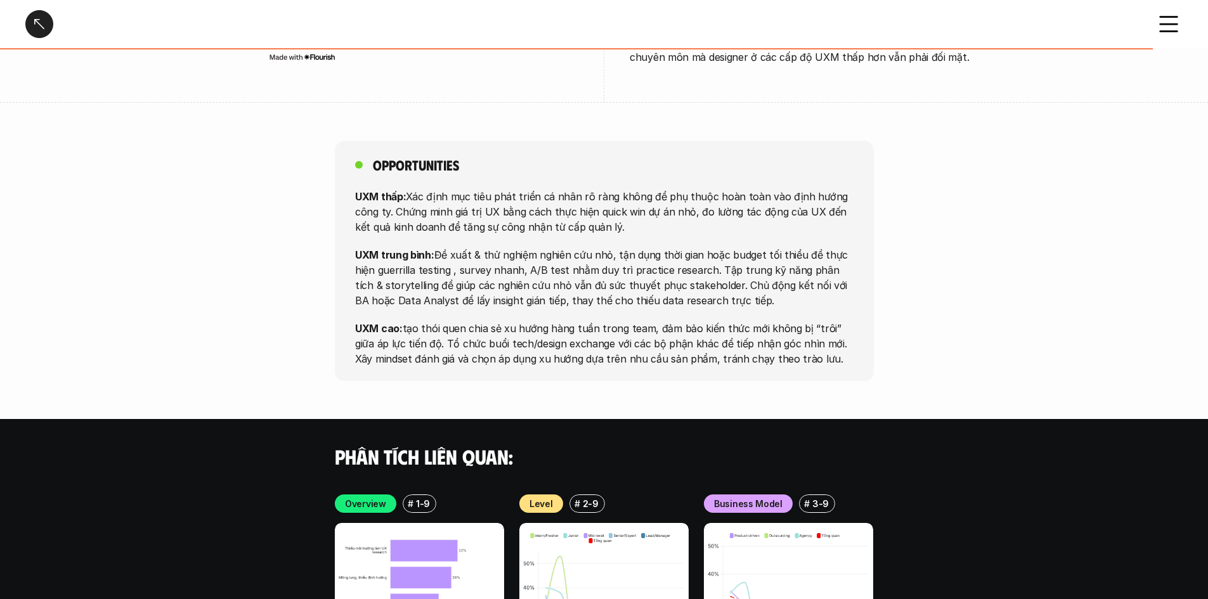
click at [603, 247] on p "UXM trung bình: Đề xuất & thử nghiệm nghiên cứu nhỏ, tận dụng thời gian hoặc bu…" at bounding box center [604, 277] width 499 height 61
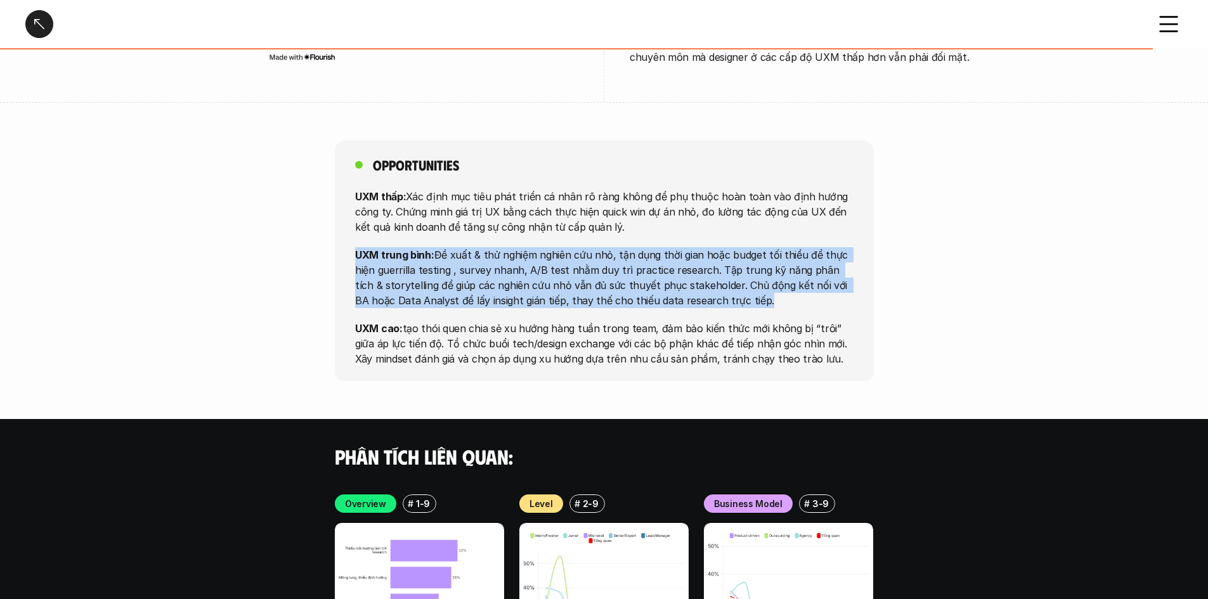
click at [603, 247] on p "UXM trung bình: Đề xuất & thử nghiệm nghiên cứu nhỏ, tận dụng thời gian hoặc bu…" at bounding box center [604, 277] width 499 height 61
click at [634, 247] on p "UXM trung bình: Đề xuất & thử nghiệm nghiên cứu nhỏ, tận dụng thời gian hoặc bu…" at bounding box center [604, 277] width 499 height 61
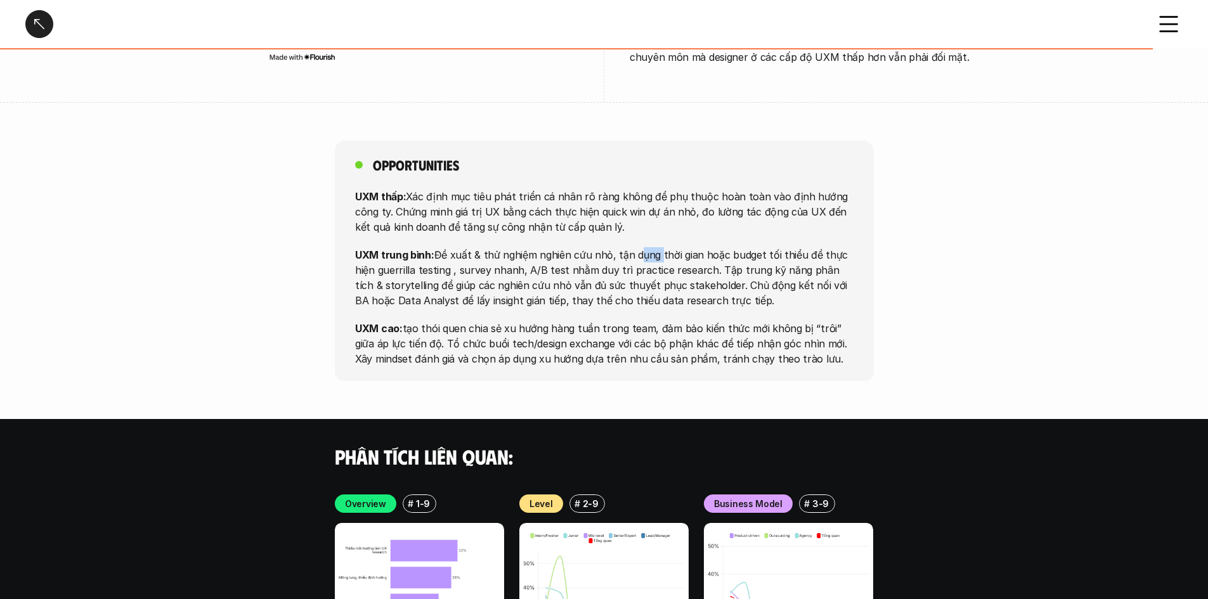
click at [635, 247] on p "UXM trung bình: Đề xuất & thử nghiệm nghiên cứu nhỏ, tận dụng thời gian hoặc bu…" at bounding box center [604, 277] width 499 height 61
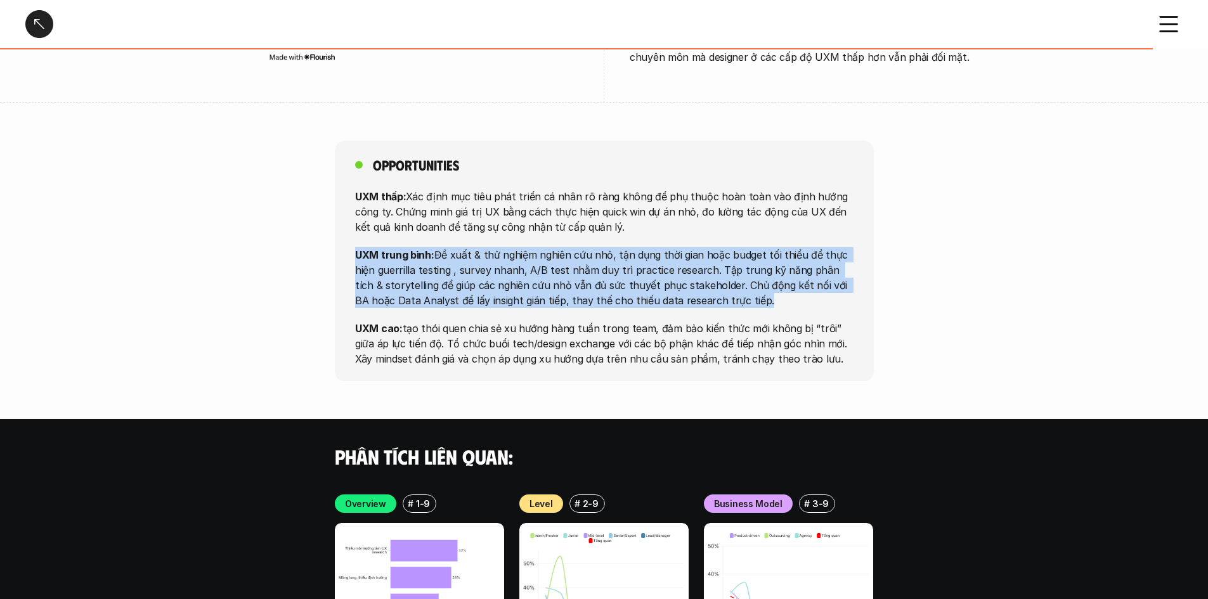
click at [635, 247] on p "UXM trung bình: Đề xuất & thử nghiệm nghiên cứu nhỏ, tận dụng thời gian hoặc bu…" at bounding box center [604, 277] width 499 height 61
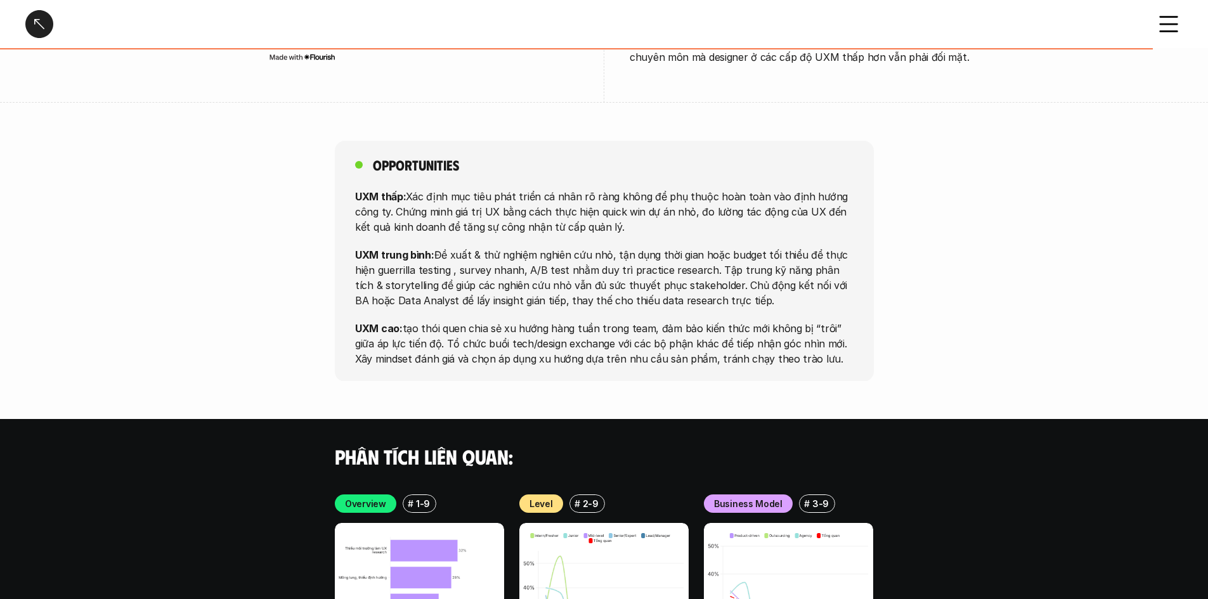
click at [552, 200] on div "UXM thấp: Xác định mục tiêu phát triển cá nhân rõ ràng không để phụ thuộc hoàn …" at bounding box center [604, 277] width 499 height 178
drag, startPoint x: 613, startPoint y: 193, endPoint x: 569, endPoint y: 188, distance: 44.1
click at [580, 190] on p "UXM thấp: Xác định mục tiêu phát triển cá nhân rõ ràng không để phụ thuộc hoàn …" at bounding box center [604, 211] width 499 height 46
click at [568, 188] on p "UXM thấp: Xác định mục tiêu phát triển cá nhân rõ ràng không để phụ thuộc hoàn …" at bounding box center [604, 211] width 499 height 46
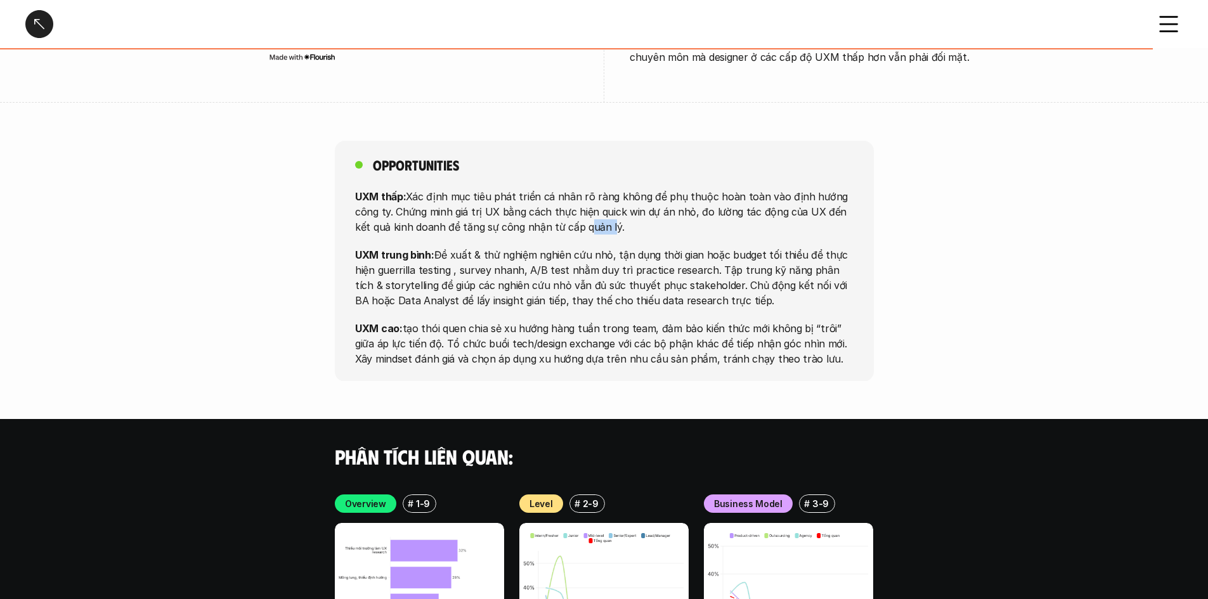
click at [587, 188] on p "UXM thấp: Xác định mục tiêu phát triển cá nhân rõ ràng không để phụ thuộc hoàn …" at bounding box center [604, 211] width 499 height 46
drag, startPoint x: 608, startPoint y: 186, endPoint x: 542, endPoint y: 194, distance: 66.4
click at [544, 194] on p "UXM thấp: Xác định mục tiêu phát triển cá nhân rõ ràng không để phụ thuộc hoàn …" at bounding box center [604, 211] width 499 height 46
drag, startPoint x: 491, startPoint y: 219, endPoint x: 704, endPoint y: 215, distance: 213.2
click at [674, 247] on p "UXM trung bình: Đề xuất & thử nghiệm nghiên cứu nhỏ, tận dụng thời gian hoặc bu…" at bounding box center [604, 277] width 499 height 61
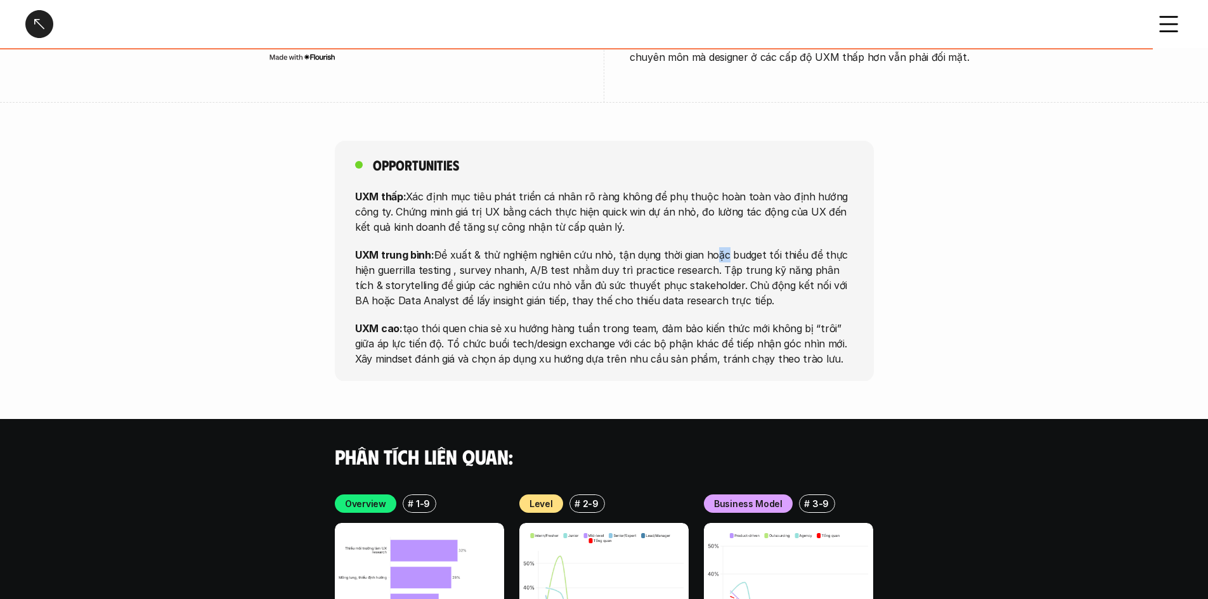
drag, startPoint x: 708, startPoint y: 216, endPoint x: 726, endPoint y: 221, distance: 18.1
click at [717, 247] on p "UXM trung bình: Đề xuất & thử nghiệm nghiên cứu nhỏ, tận dụng thời gian hoặc bu…" at bounding box center [604, 277] width 499 height 61
drag, startPoint x: 767, startPoint y: 247, endPoint x: 666, endPoint y: 249, distance: 101.5
click at [704, 250] on p "UXM trung bình: Đề xuất & thử nghiệm nghiên cứu nhỏ, tận dụng thời gian hoặc bu…" at bounding box center [604, 277] width 499 height 61
drag, startPoint x: 591, startPoint y: 234, endPoint x: 726, endPoint y: 247, distance: 136.3
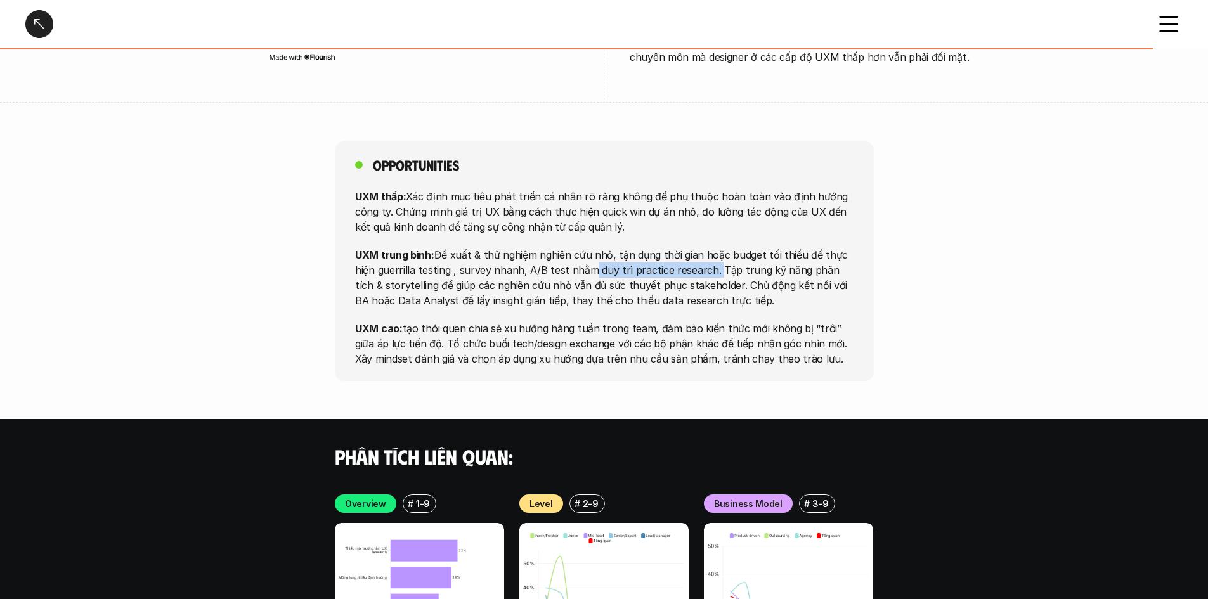
click at [713, 247] on p "UXM trung bình: Đề xuất & thử nghiệm nghiên cứu nhỏ, tận dụng thời gian hoặc bu…" at bounding box center [604, 277] width 499 height 61
drag, startPoint x: 732, startPoint y: 257, endPoint x: 580, endPoint y: 269, distance: 152.1
click at [602, 265] on p "UXM trung bình: Đề xuất & thử nghiệm nghiên cứu nhỏ, tận dụng thời gian hoặc bu…" at bounding box center [604, 277] width 499 height 61
drag, startPoint x: 526, startPoint y: 289, endPoint x: 633, endPoint y: 306, distance: 107.9
click at [618, 320] on p "UXM cao: tạo thói quen chia sẻ xu hướng hàng tuần trong team, đảm bảo kiến thức…" at bounding box center [604, 343] width 499 height 46
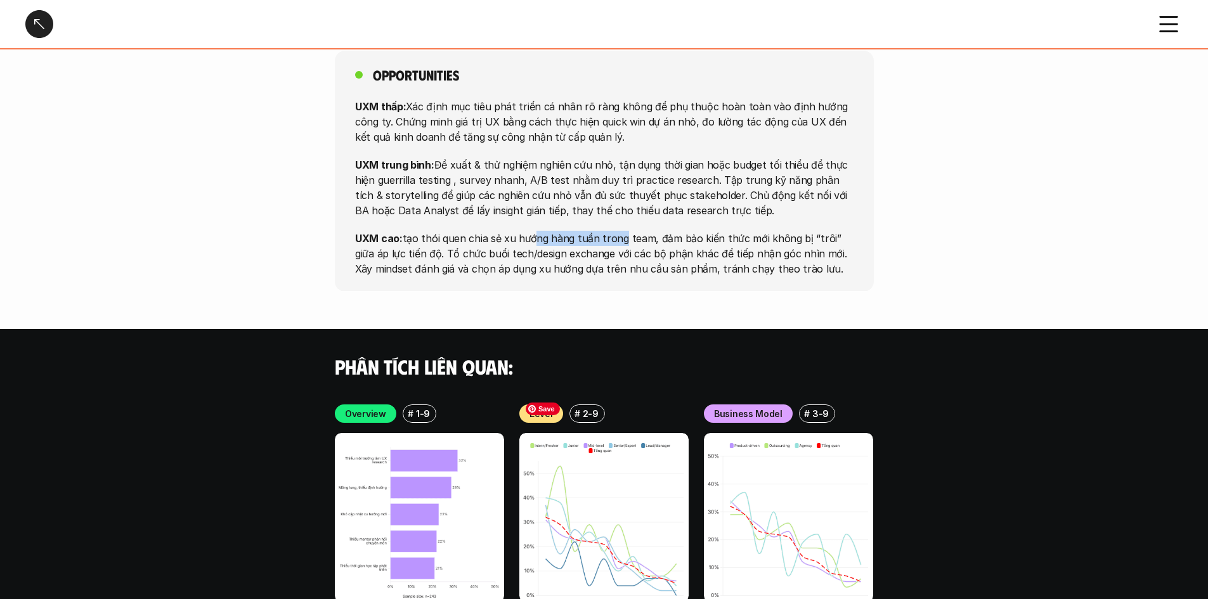
scroll to position [2449, 0]
